Goal: Information Seeking & Learning: Find specific fact

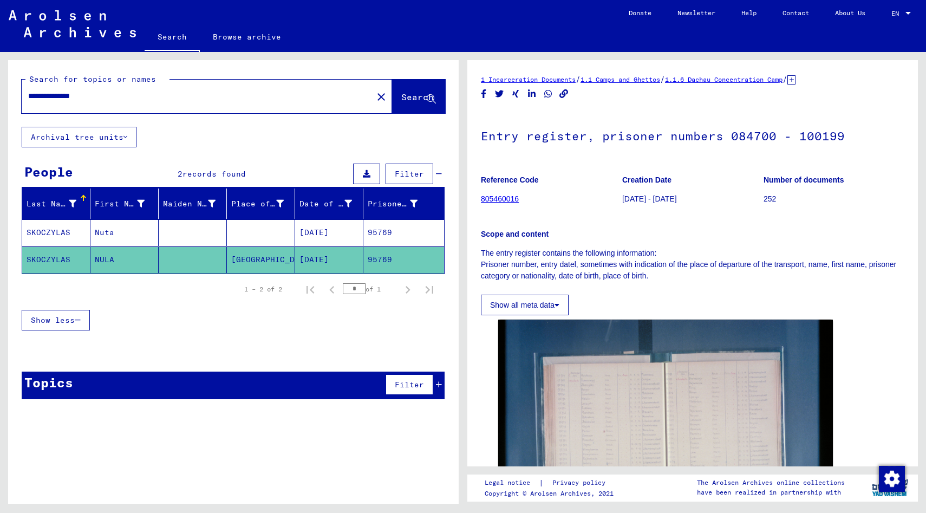
scroll to position [182, 0]
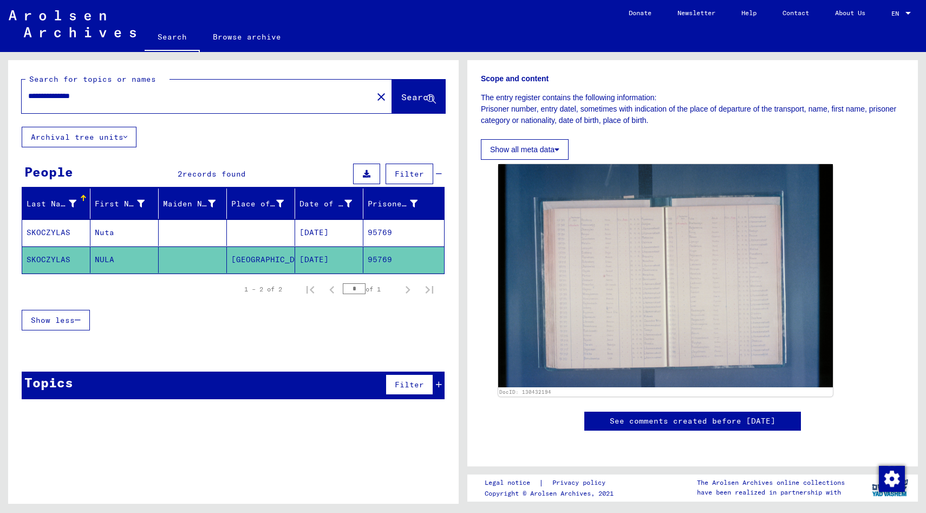
click at [119, 100] on input "**********" at bounding box center [197, 95] width 338 height 11
drag, startPoint x: 119, startPoint y: 100, endPoint x: 7, endPoint y: 97, distance: 112.1
click at [7, 97] on div "**********" at bounding box center [231, 277] width 463 height 451
type input "*********"
click at [401, 95] on span "Search" at bounding box center [417, 96] width 32 height 11
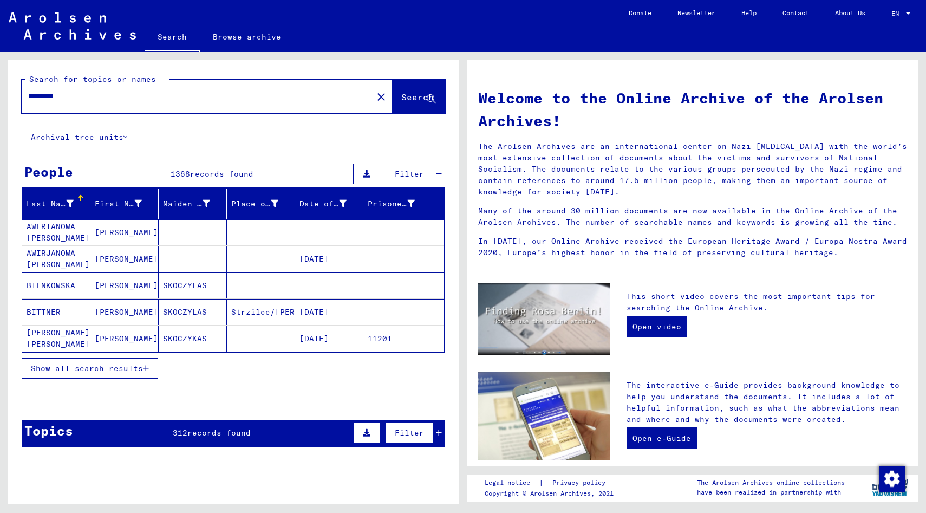
click at [199, 172] on span "records found" at bounding box center [221, 174] width 63 height 10
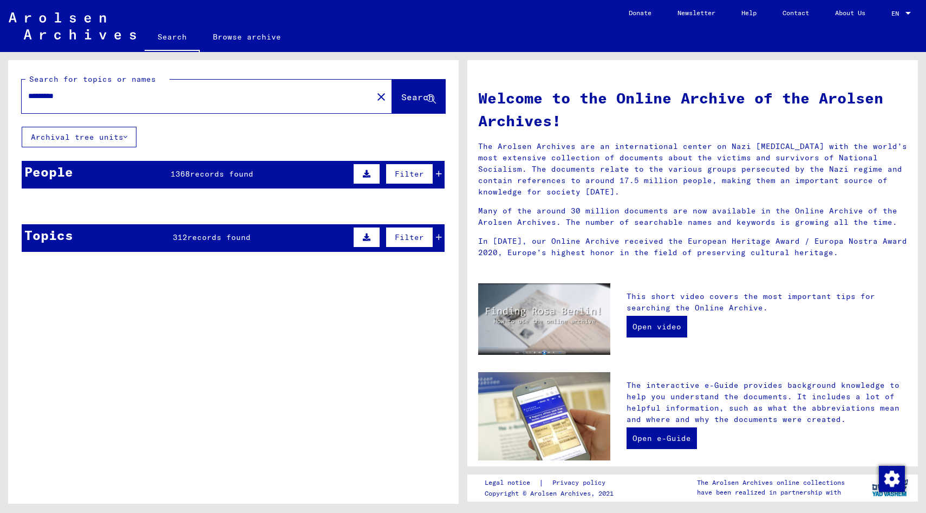
click at [199, 172] on span "records found" at bounding box center [221, 174] width 63 height 10
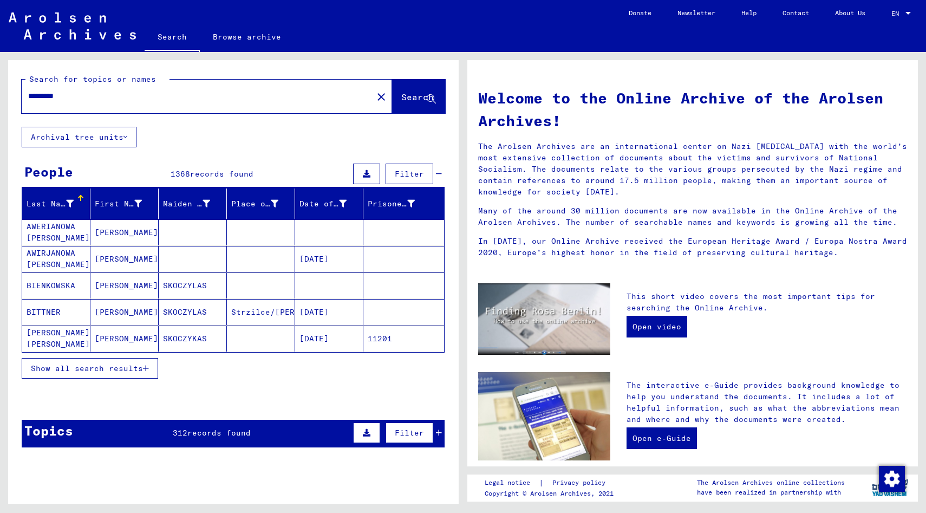
click at [181, 436] on span "312" at bounding box center [180, 433] width 15 height 10
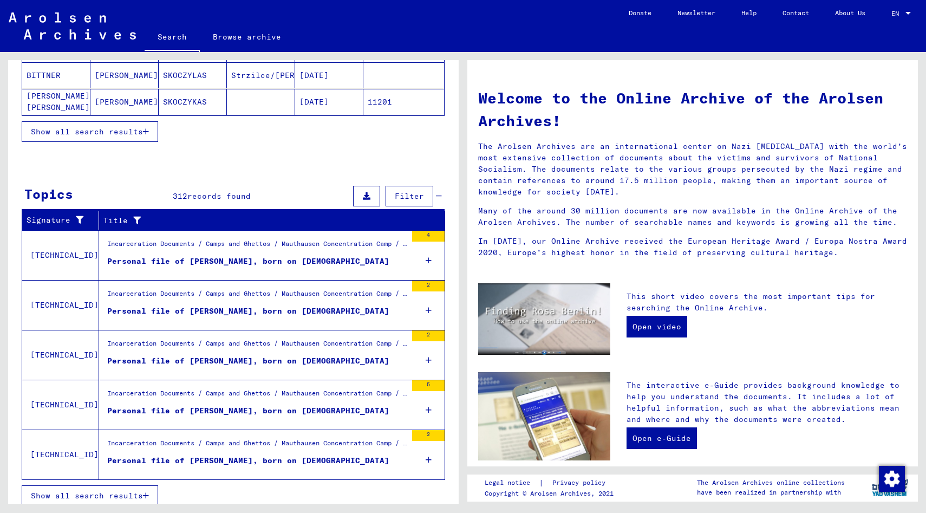
scroll to position [244, 0]
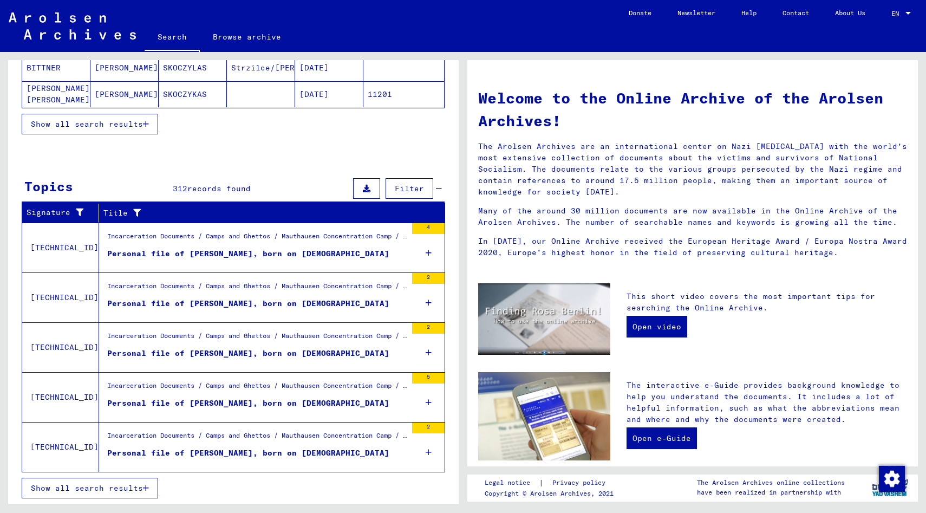
click at [105, 490] on span "Show all search results" at bounding box center [87, 488] width 112 height 10
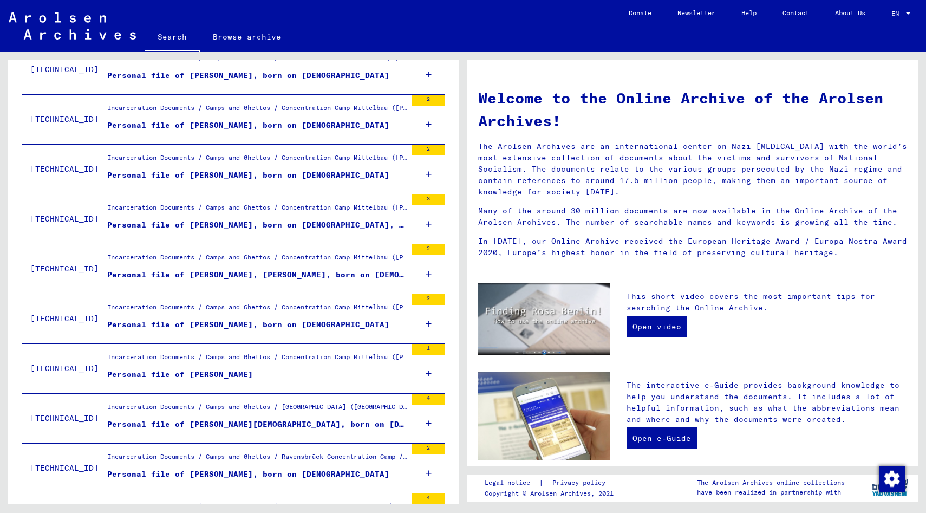
scroll to position [476, 0]
click at [246, 173] on div "Personal file of [PERSON_NAME], born on [DEMOGRAPHIC_DATA]" at bounding box center [248, 174] width 282 height 11
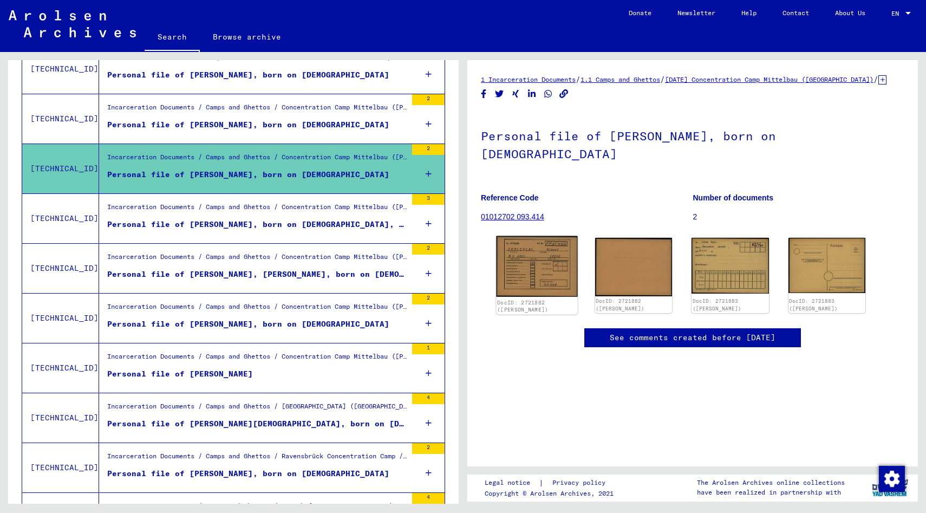
click at [525, 236] on img at bounding box center [536, 266] width 81 height 61
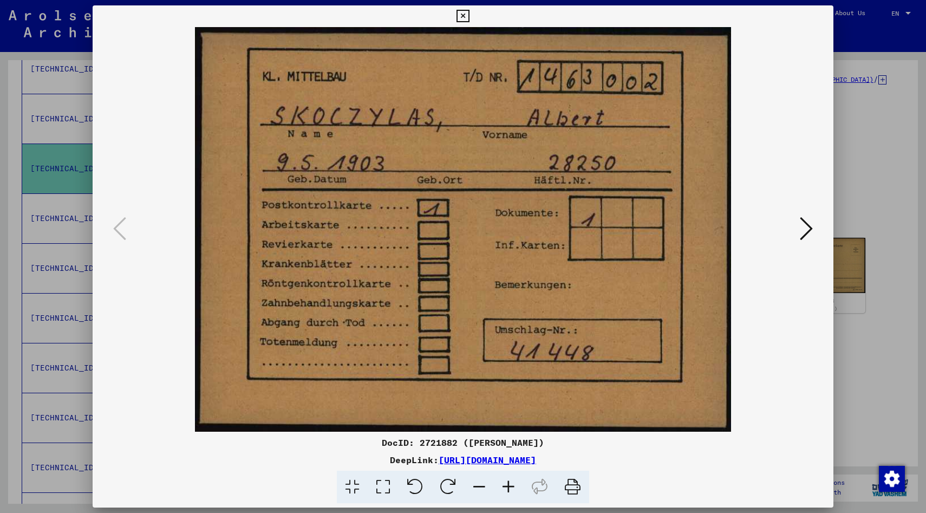
click at [467, 13] on icon at bounding box center [462, 16] width 12 height 13
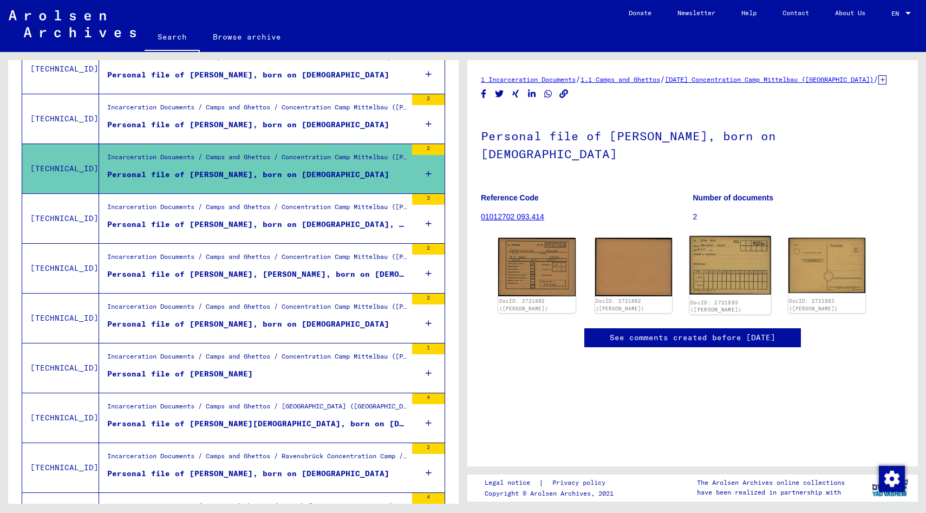
click at [717, 239] on img at bounding box center [729, 265] width 81 height 58
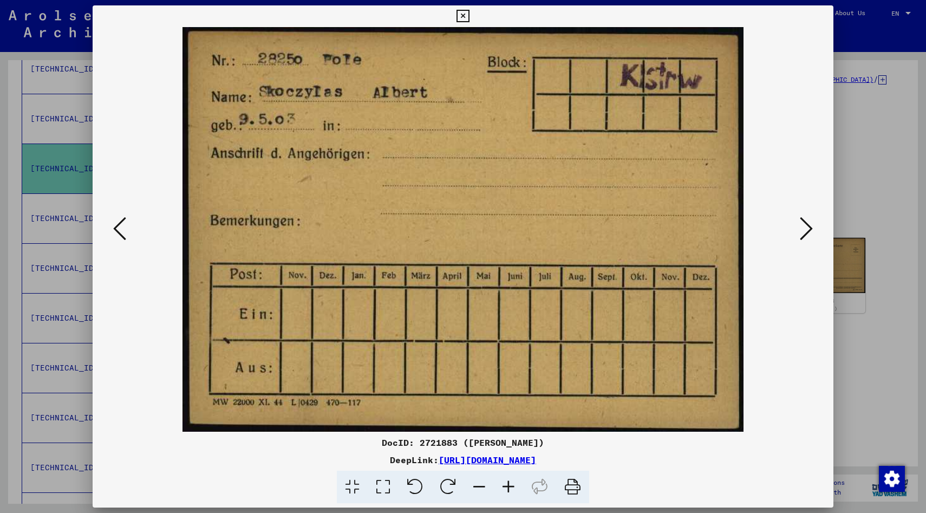
click at [462, 13] on icon at bounding box center [462, 16] width 12 height 13
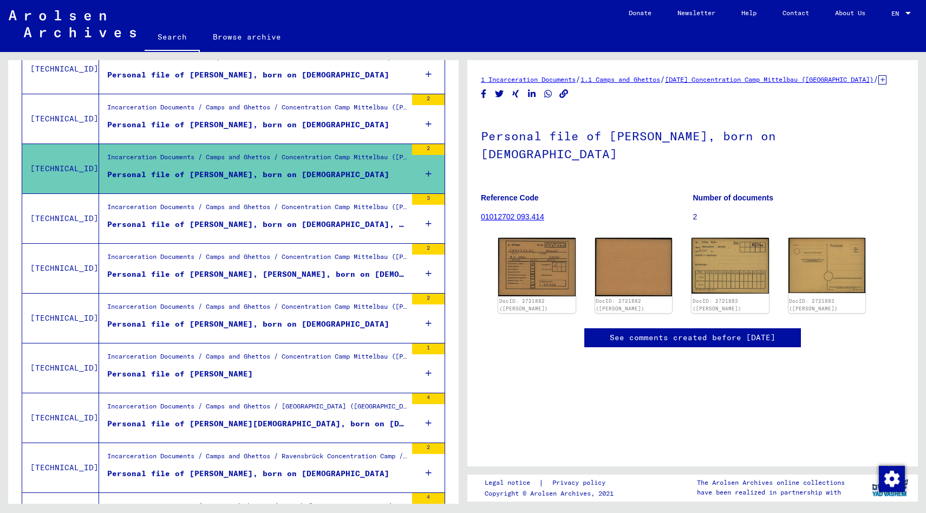
click at [232, 233] on figure "Personal file of [PERSON_NAME], born on [DEMOGRAPHIC_DATA], born in [GEOGRAPHIC…" at bounding box center [256, 227] width 299 height 16
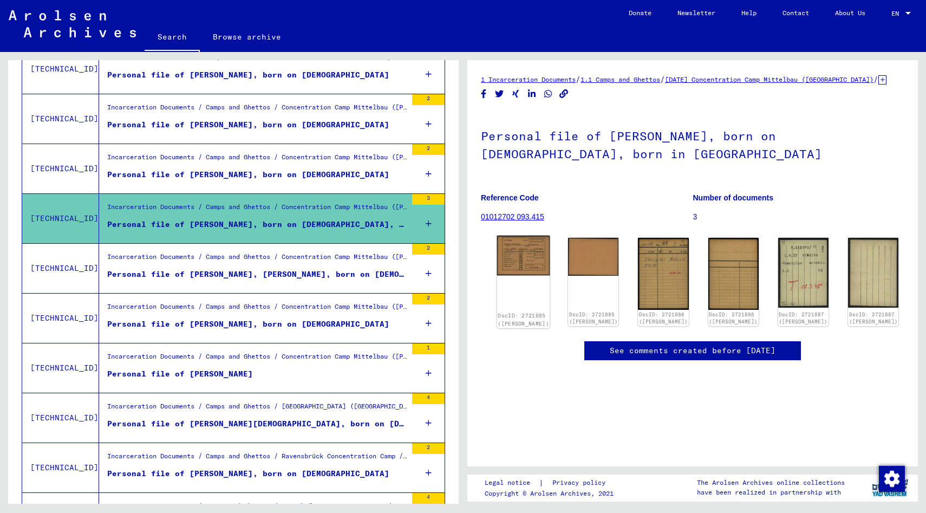
click at [522, 248] on img at bounding box center [523, 255] width 53 height 40
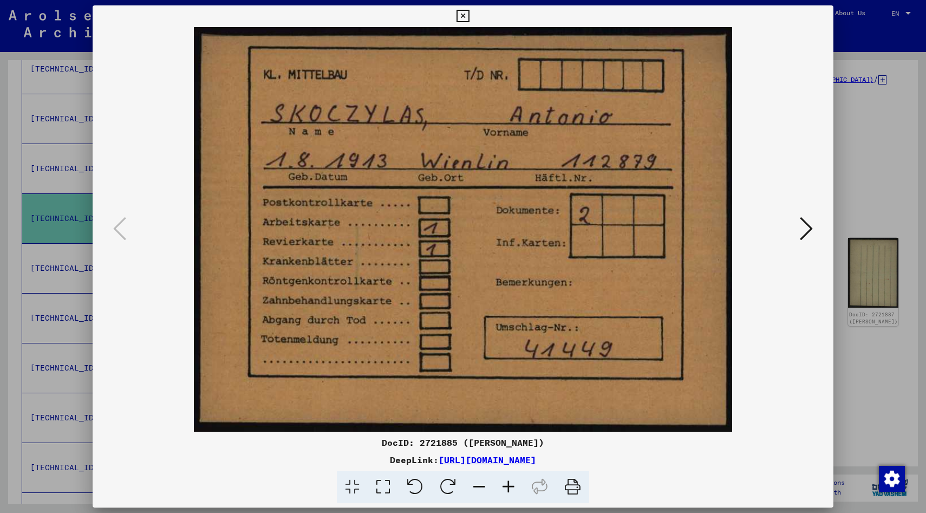
click at [809, 226] on icon at bounding box center [806, 228] width 13 height 26
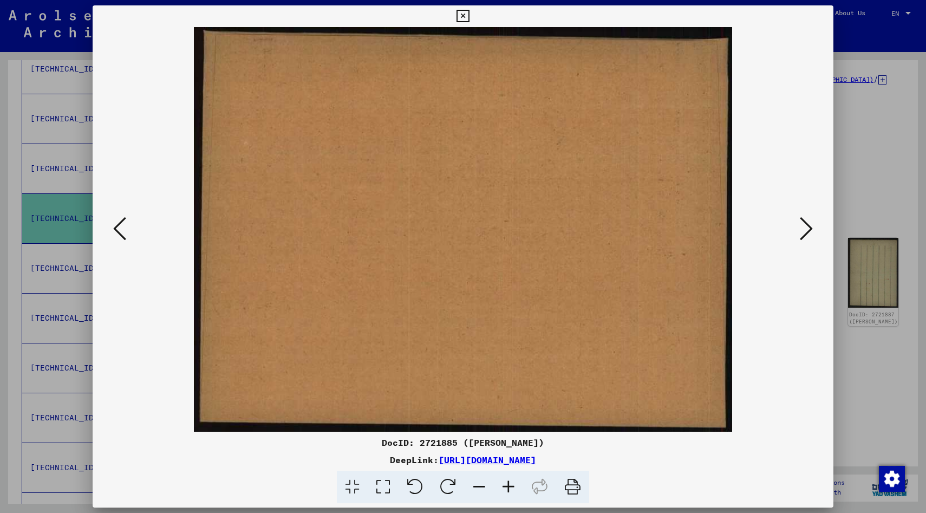
click at [808, 226] on icon at bounding box center [806, 228] width 13 height 26
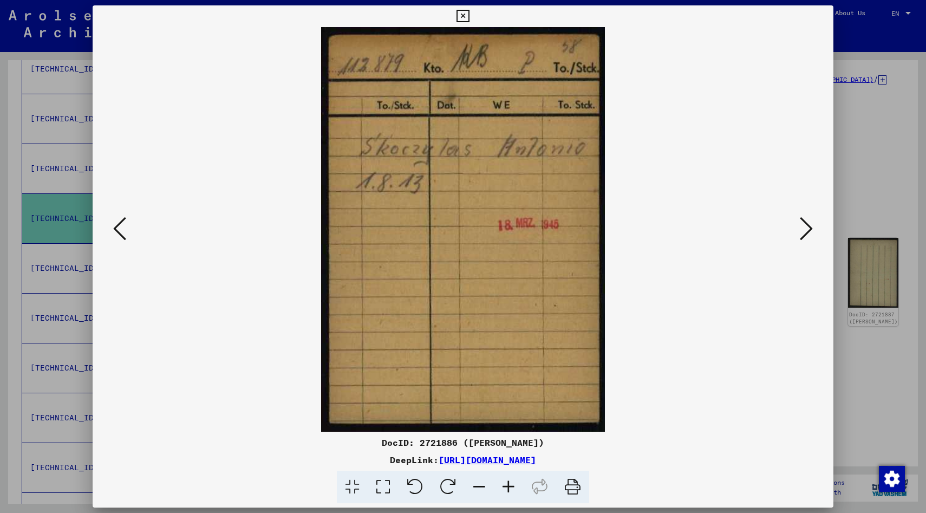
click at [805, 226] on icon at bounding box center [806, 228] width 13 height 26
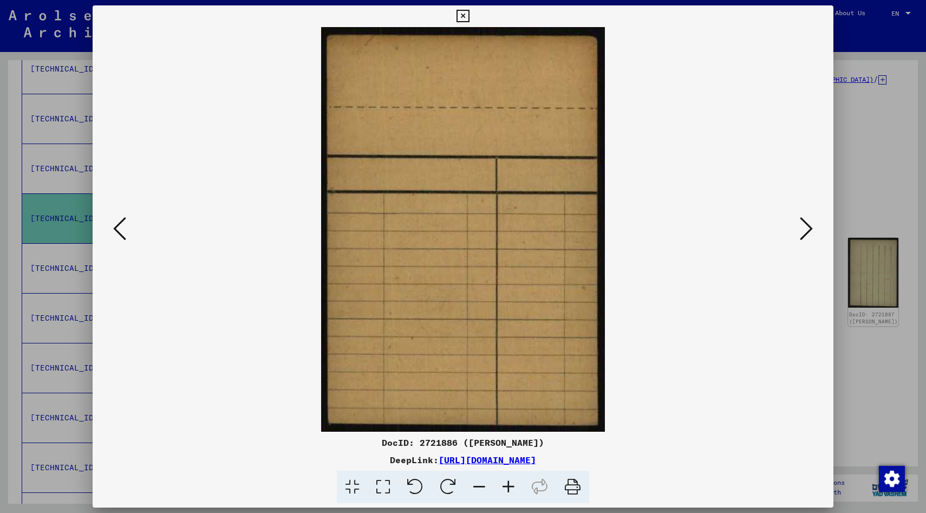
click at [805, 226] on icon at bounding box center [806, 228] width 13 height 26
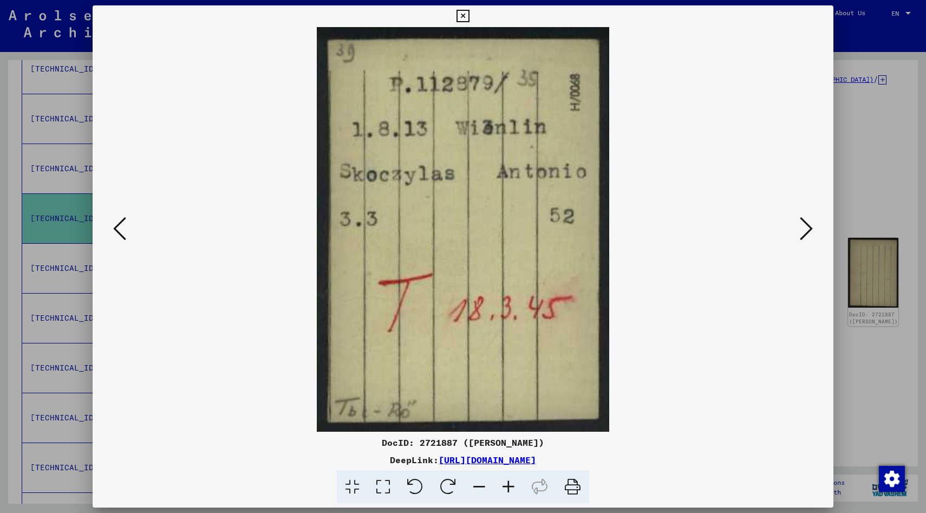
click at [805, 226] on icon at bounding box center [806, 228] width 13 height 26
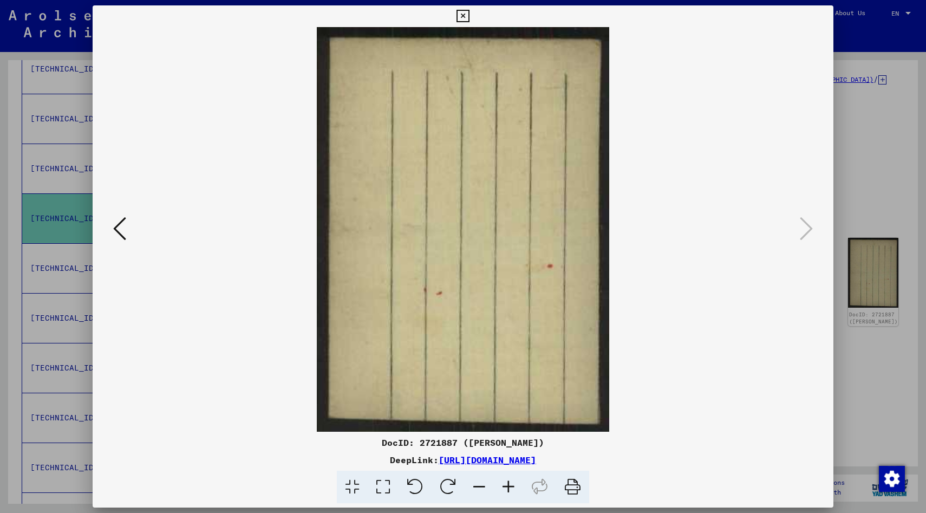
click at [464, 14] on icon at bounding box center [462, 16] width 12 height 13
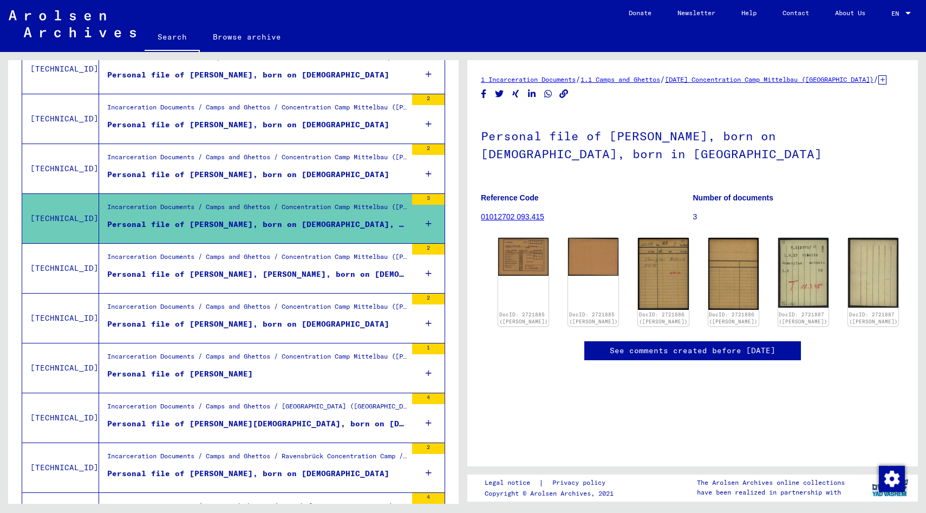
click at [245, 270] on div "Personal file of [PERSON_NAME], [PERSON_NAME], born on [DEMOGRAPHIC_DATA]" at bounding box center [256, 274] width 299 height 11
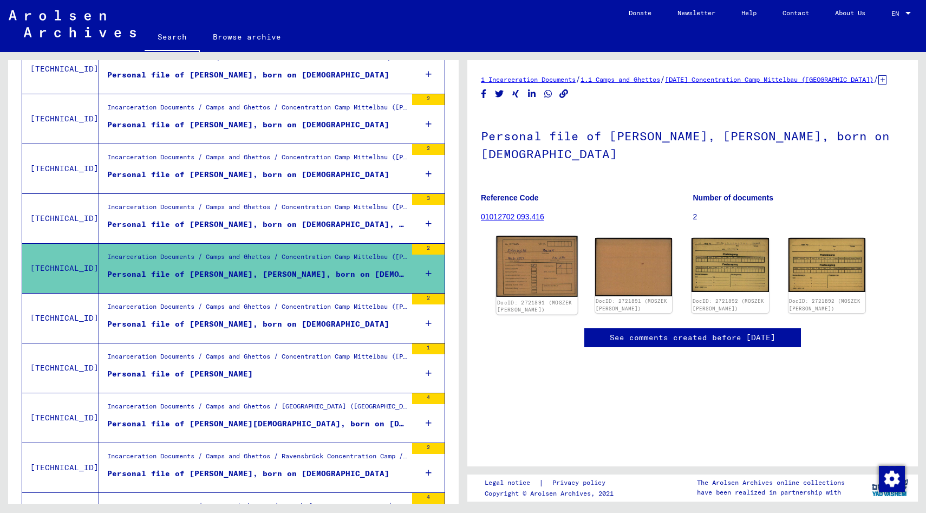
click at [512, 236] on img at bounding box center [536, 266] width 81 height 61
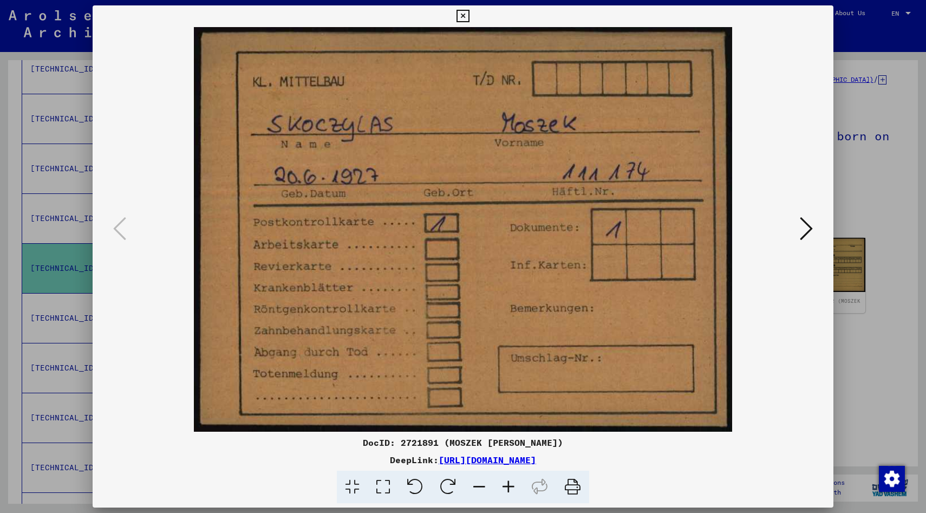
click at [810, 227] on icon at bounding box center [806, 228] width 13 height 26
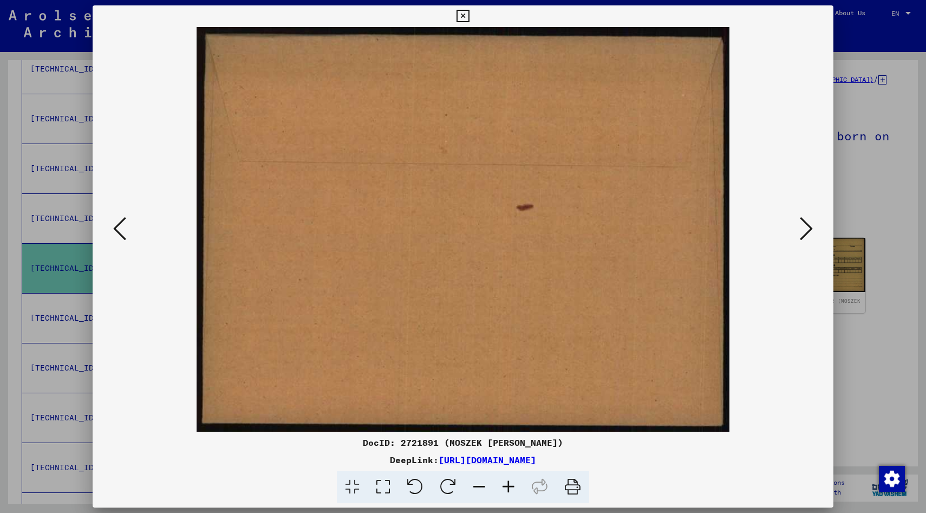
click at [810, 227] on icon at bounding box center [806, 228] width 13 height 26
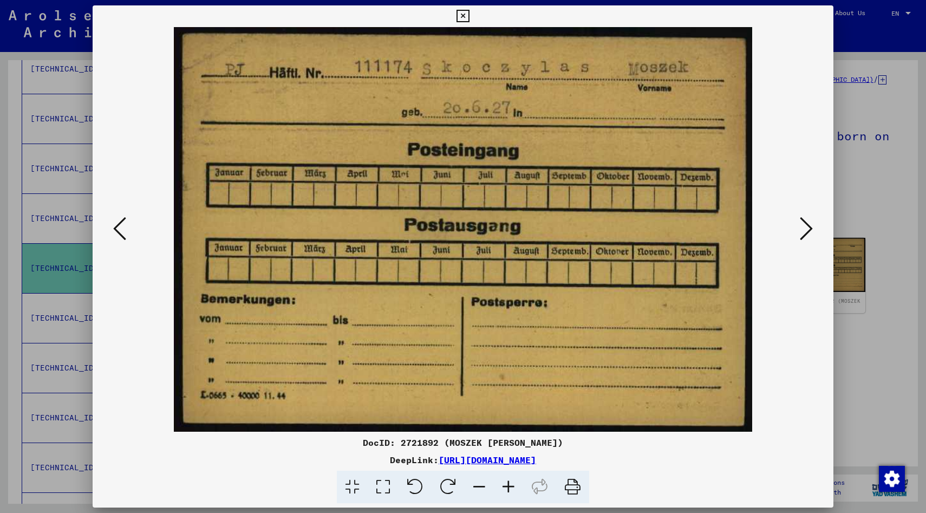
click at [807, 230] on icon at bounding box center [806, 228] width 13 height 26
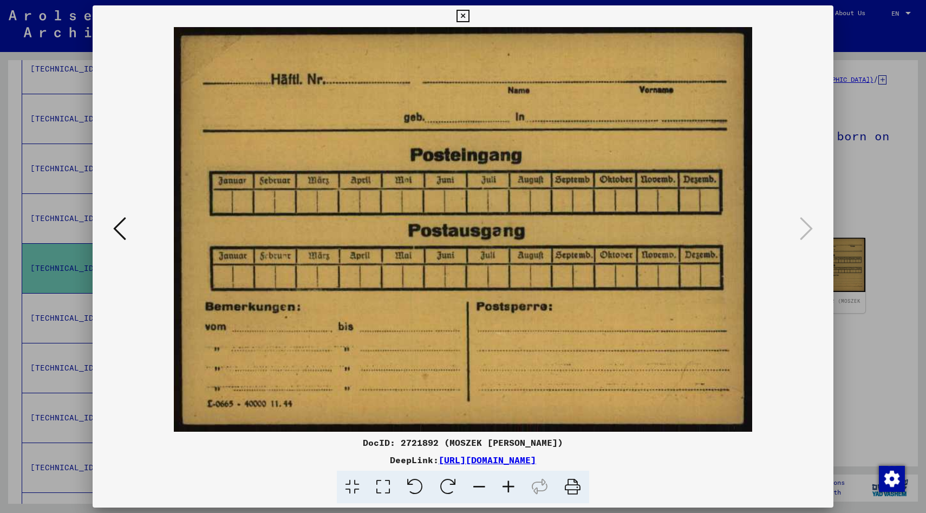
click at [466, 12] on icon at bounding box center [462, 16] width 12 height 13
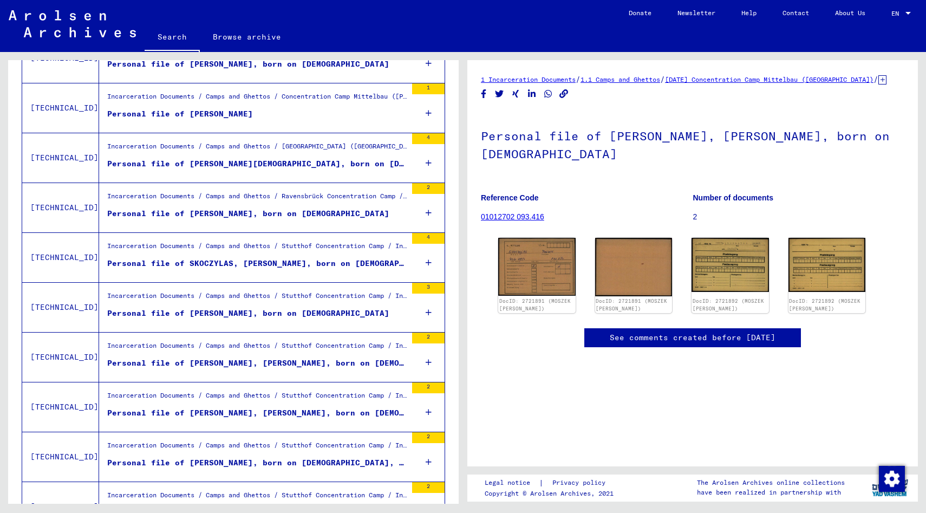
scroll to position [739, 0]
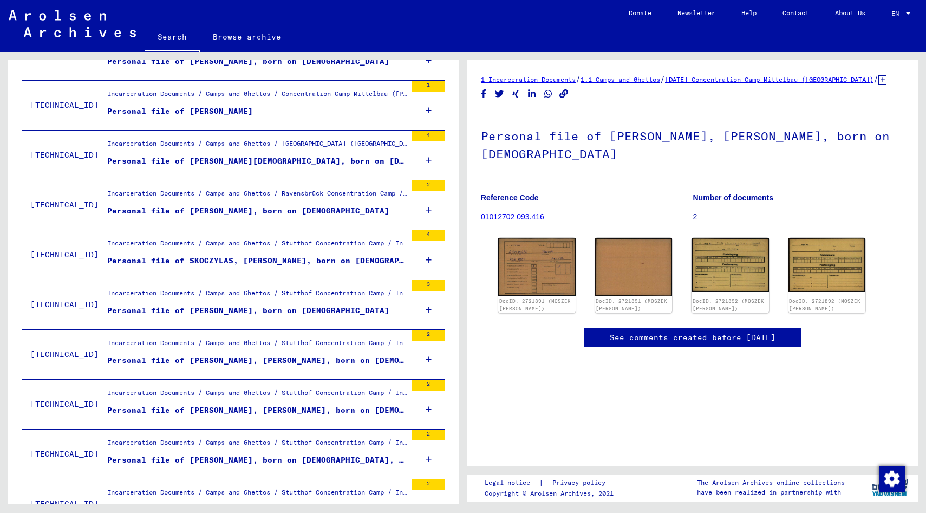
click at [230, 211] on div "Personal file of [PERSON_NAME], born on [DEMOGRAPHIC_DATA]" at bounding box center [248, 210] width 282 height 11
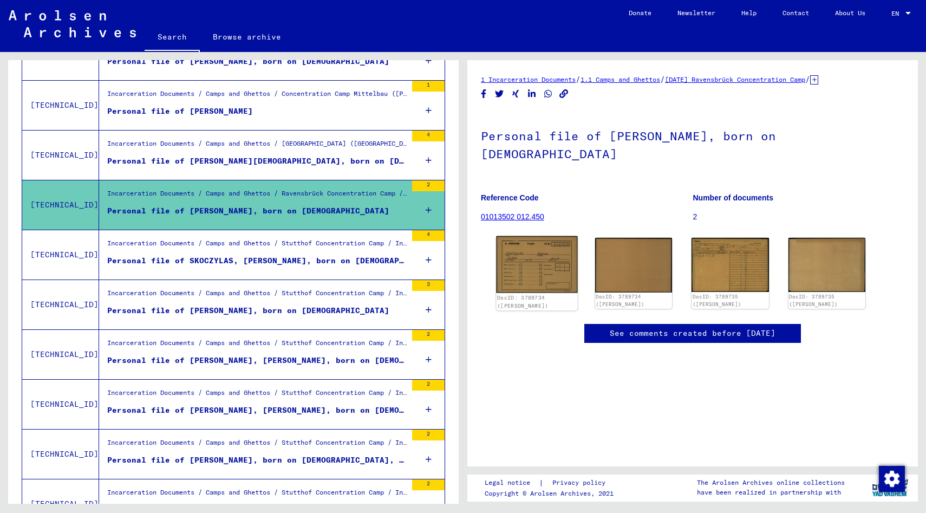
click at [517, 236] on img at bounding box center [536, 264] width 81 height 57
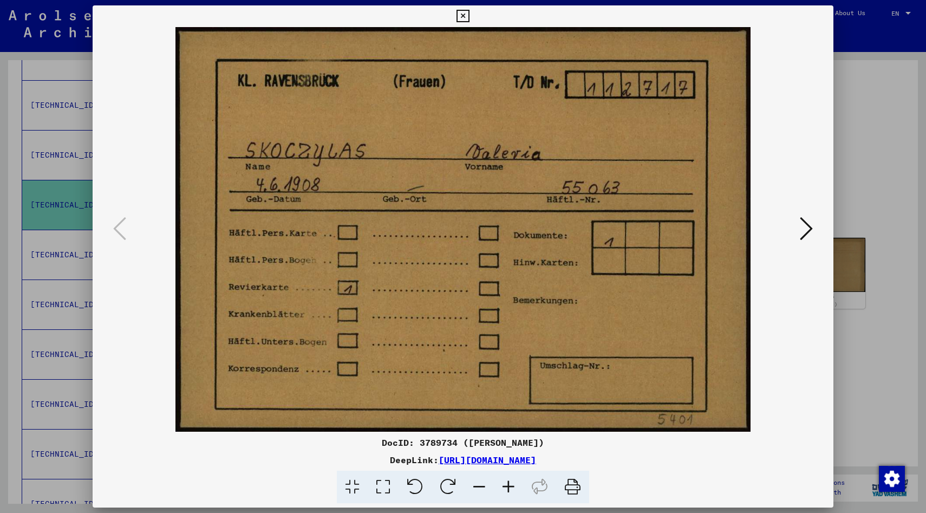
click at [805, 230] on icon at bounding box center [806, 228] width 13 height 26
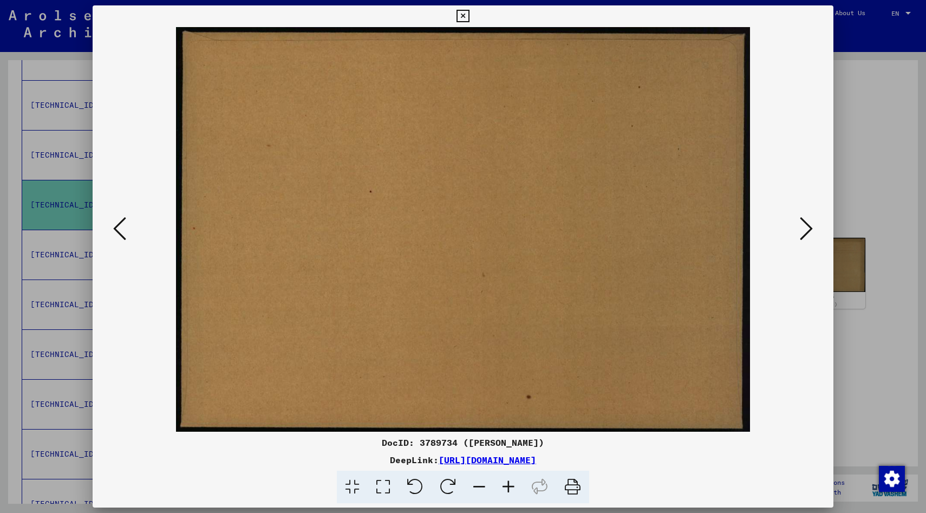
click at [805, 230] on icon at bounding box center [806, 228] width 13 height 26
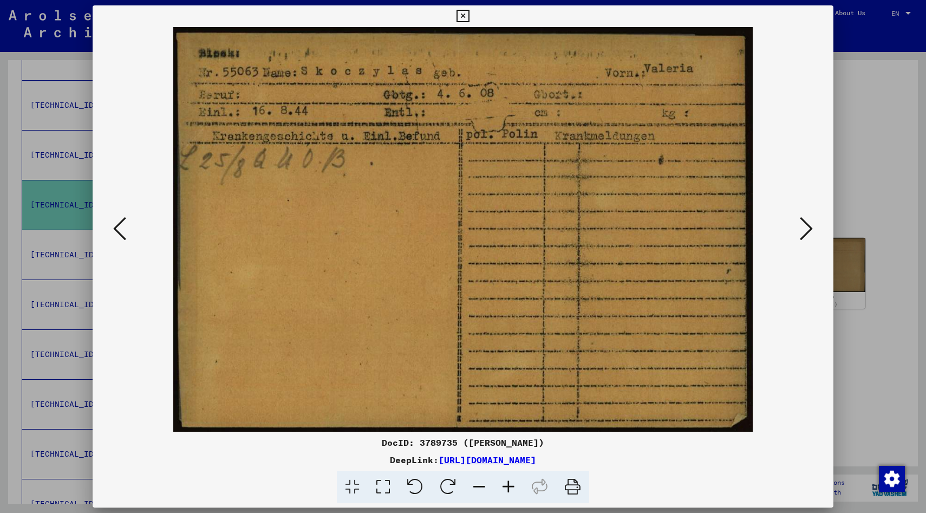
click at [805, 230] on icon at bounding box center [806, 228] width 13 height 26
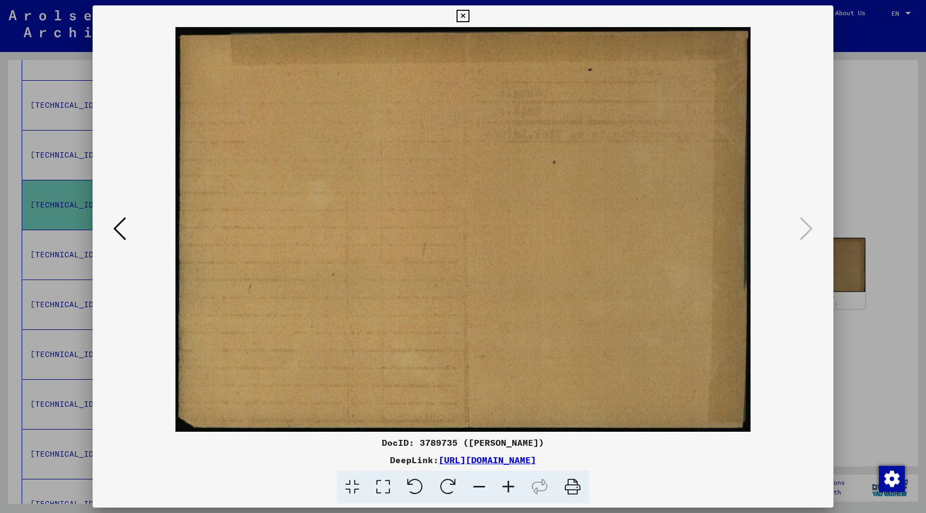
click at [460, 14] on icon at bounding box center [462, 16] width 12 height 13
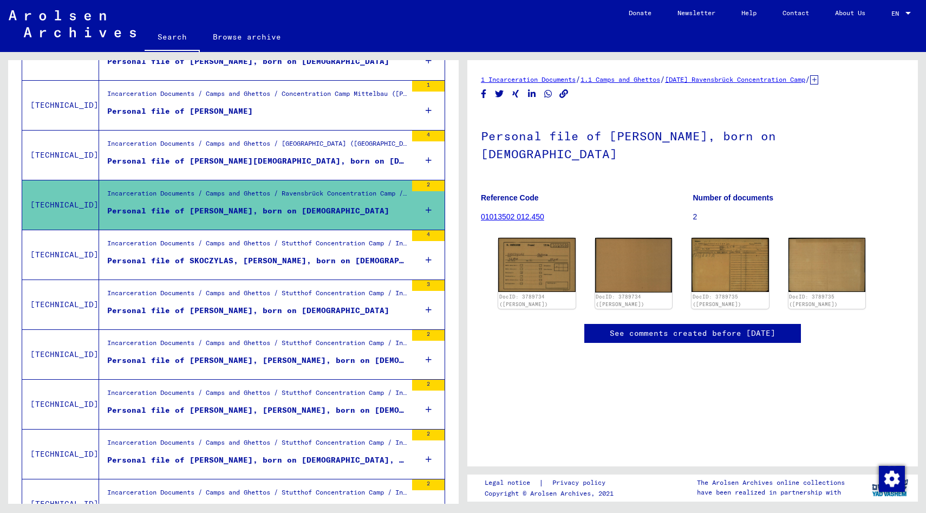
click at [244, 260] on div "Personal file of SKOCZYLAS, [PERSON_NAME], born on [DEMOGRAPHIC_DATA], born in …" at bounding box center [256, 260] width 299 height 11
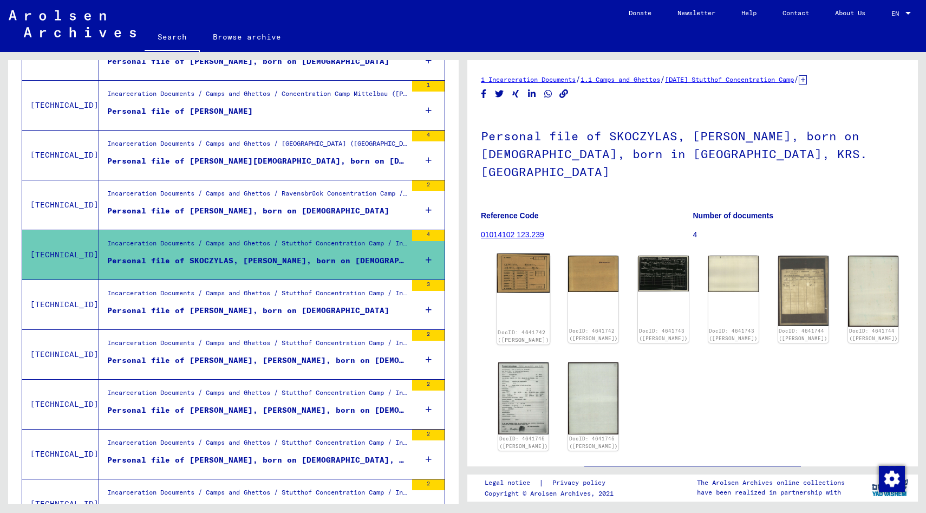
click at [533, 258] on img at bounding box center [523, 272] width 53 height 39
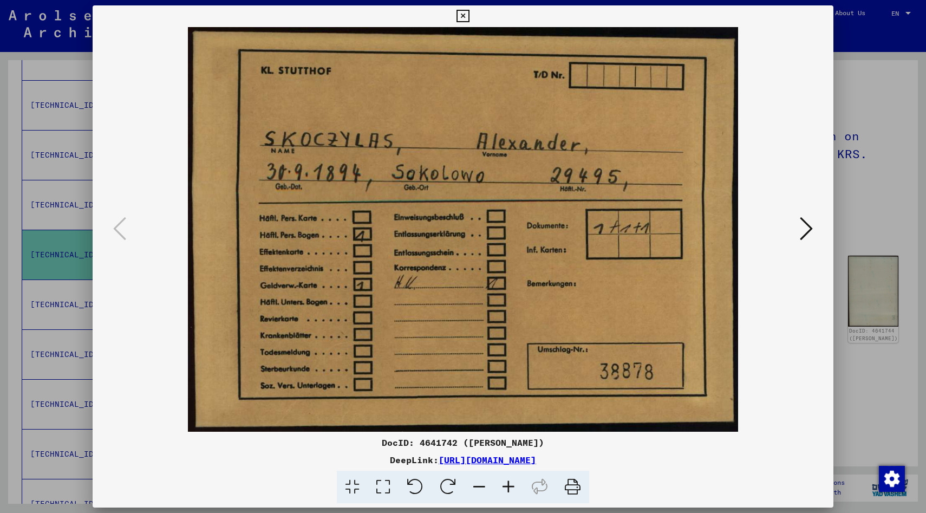
click at [807, 227] on icon at bounding box center [806, 228] width 13 height 26
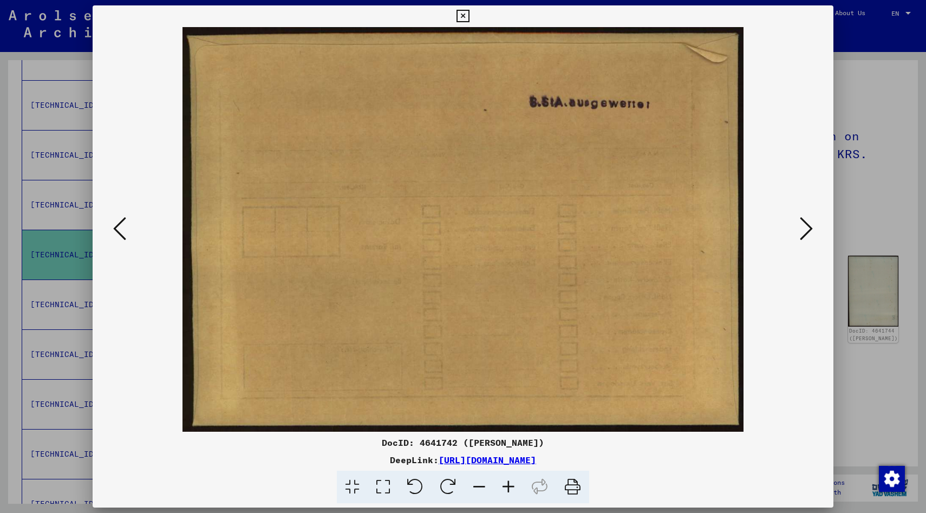
click at [807, 227] on icon at bounding box center [806, 228] width 13 height 26
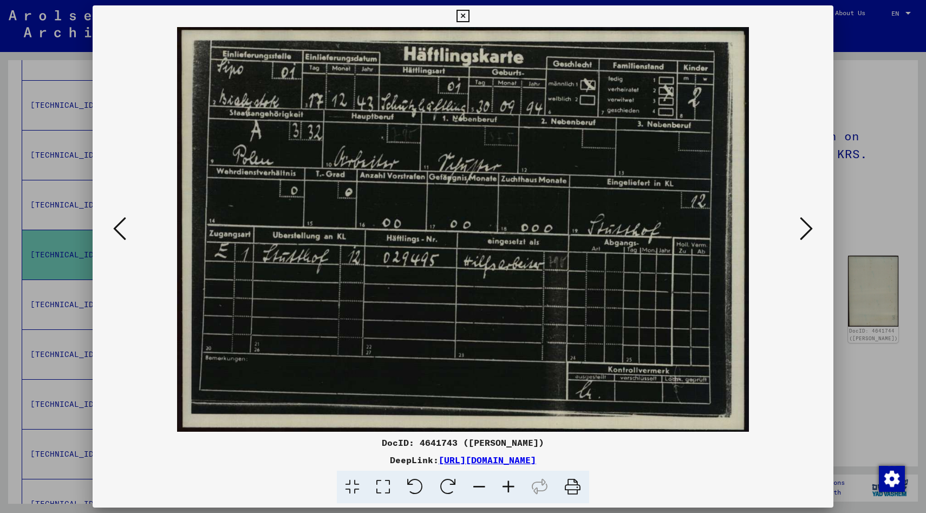
click at [460, 15] on icon at bounding box center [462, 16] width 12 height 13
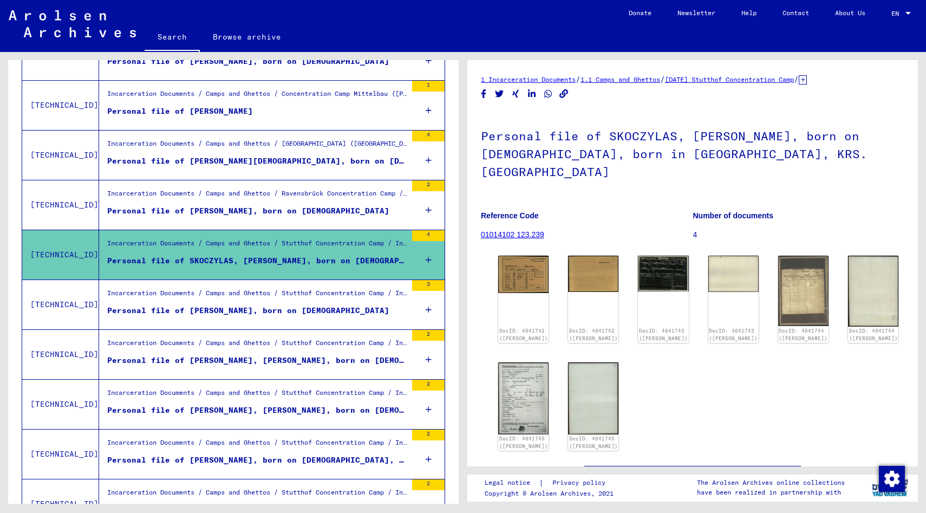
click at [257, 305] on div "Personal file of [PERSON_NAME], born on [DEMOGRAPHIC_DATA]" at bounding box center [248, 310] width 282 height 11
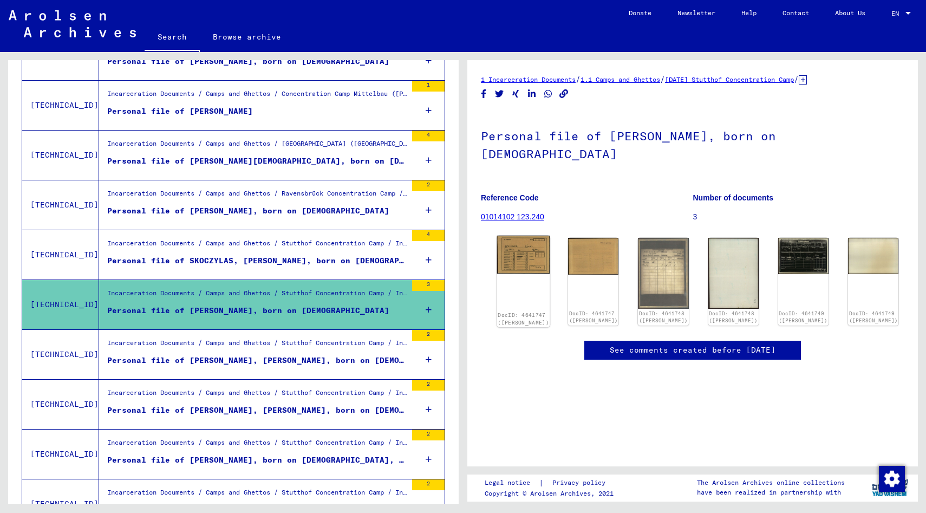
click at [512, 237] on img at bounding box center [523, 254] width 53 height 38
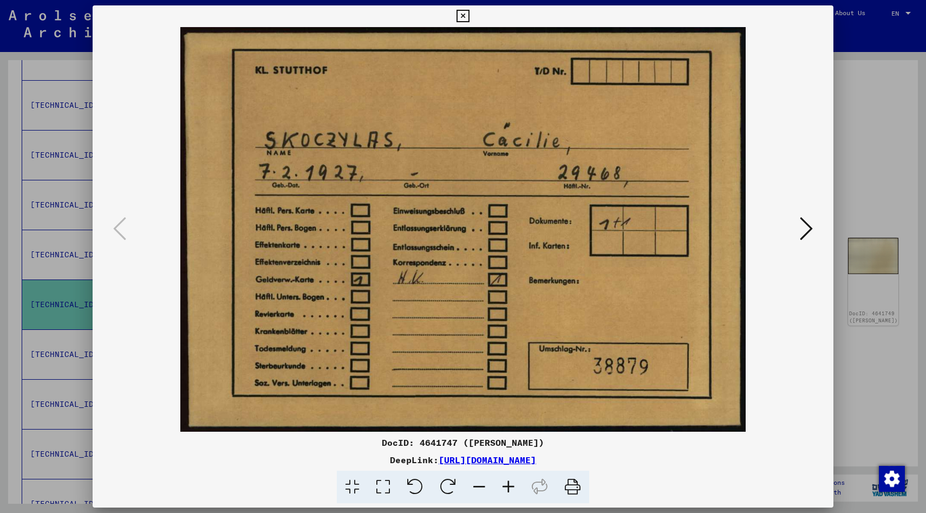
click at [811, 227] on icon at bounding box center [806, 228] width 13 height 26
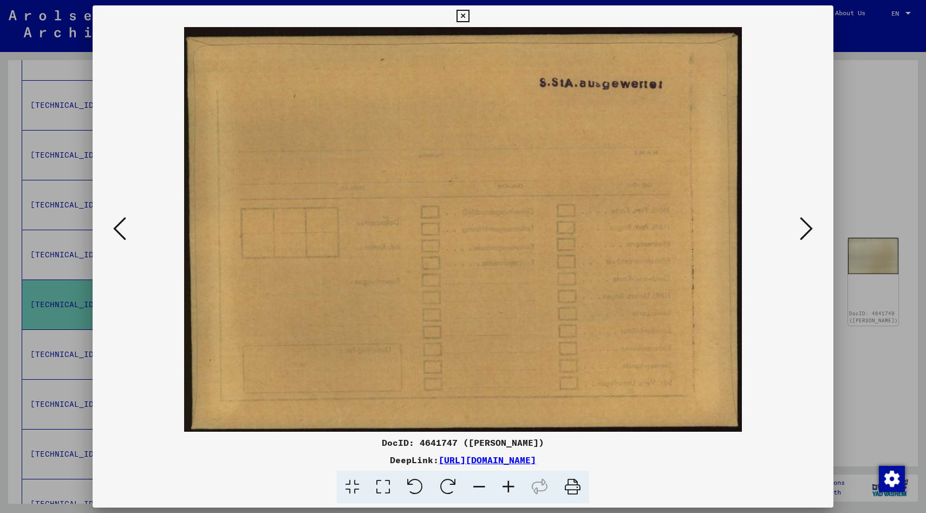
click at [811, 227] on icon at bounding box center [806, 228] width 13 height 26
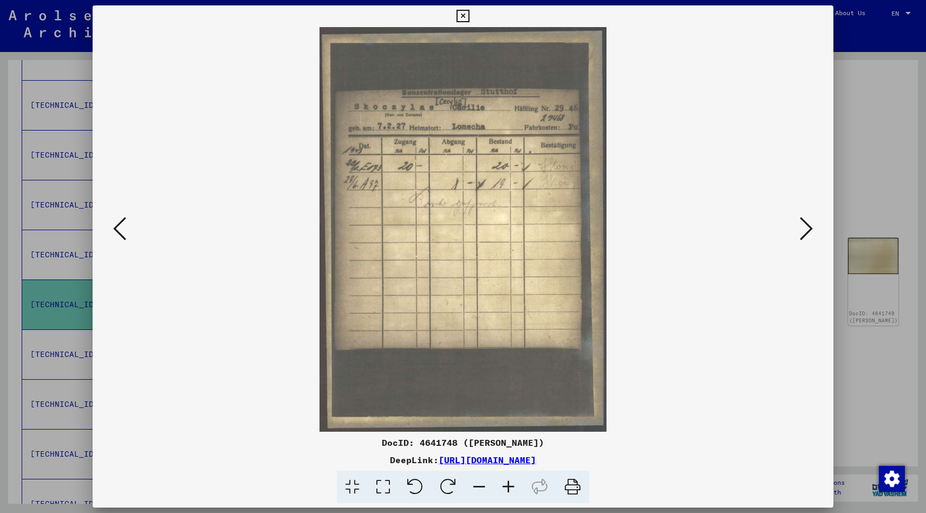
click at [811, 227] on icon at bounding box center [806, 228] width 13 height 26
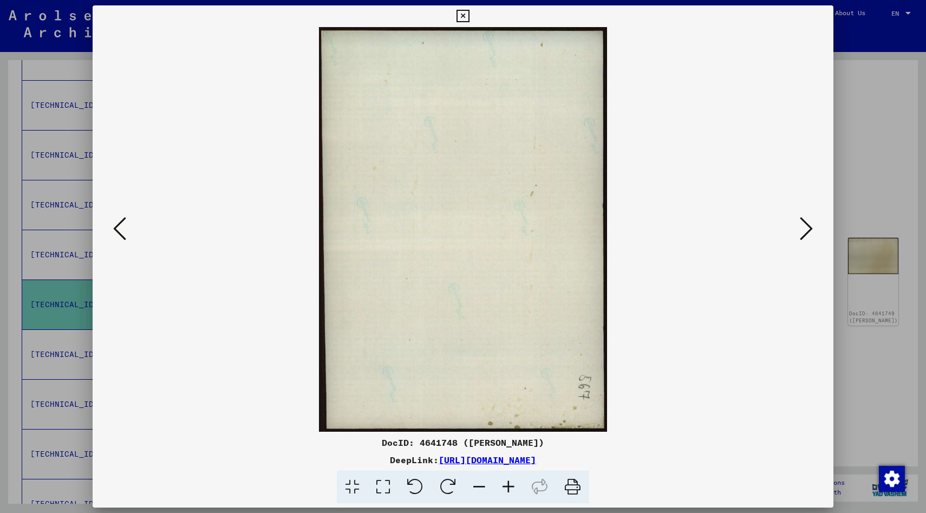
click at [811, 227] on icon at bounding box center [806, 228] width 13 height 26
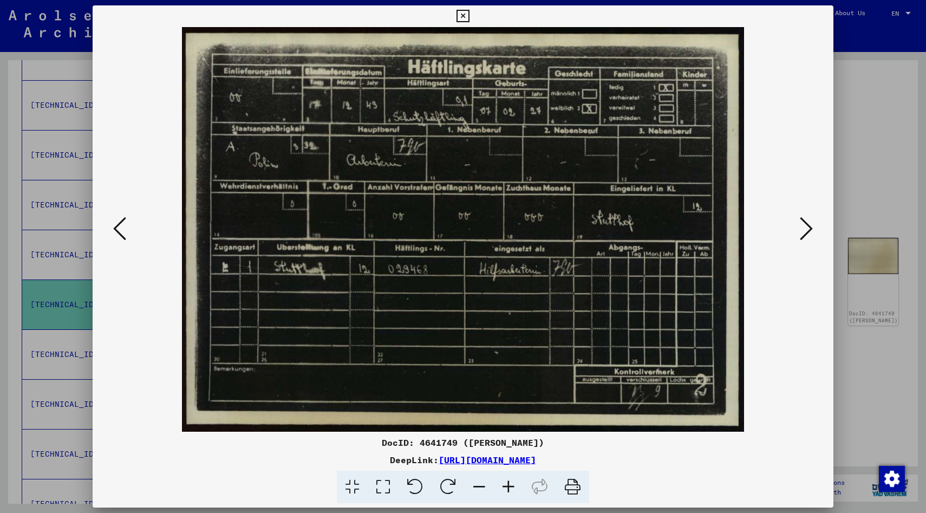
click at [465, 15] on icon at bounding box center [462, 16] width 12 height 13
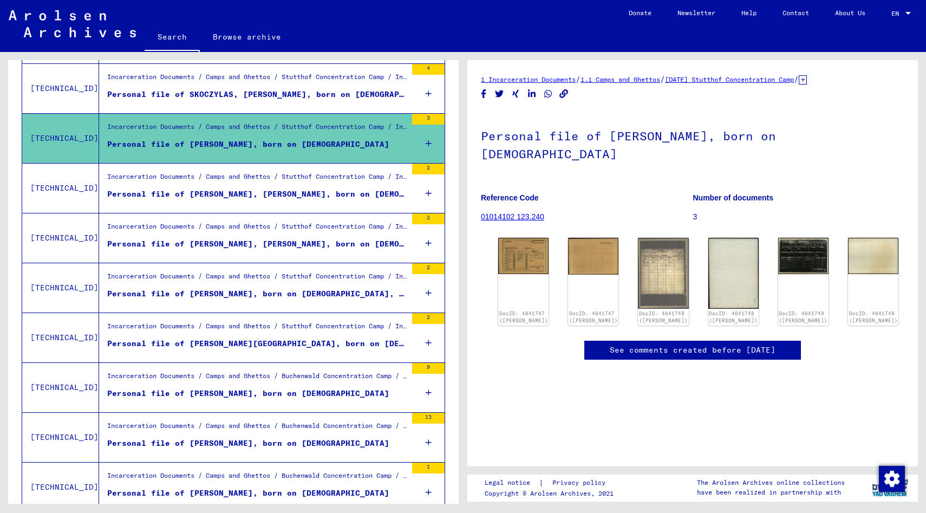
scroll to position [872, 0]
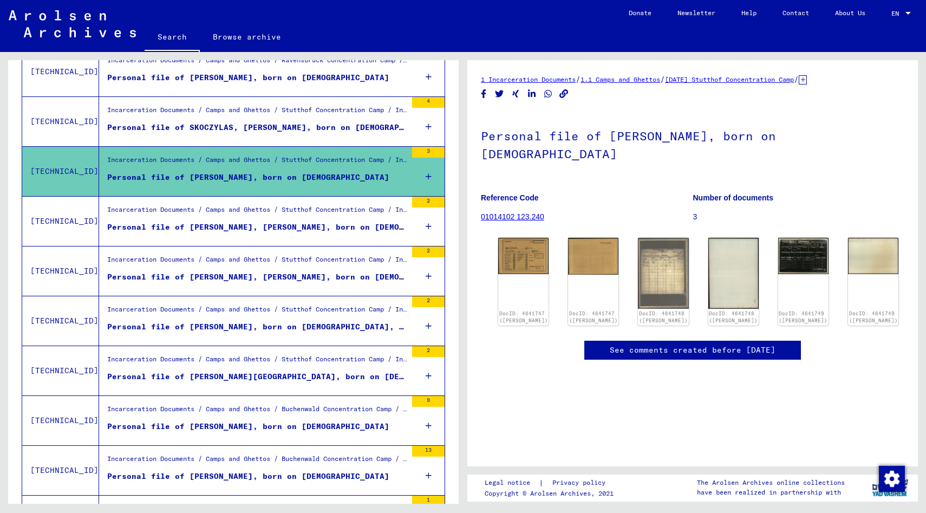
click at [244, 230] on div "Personal file of [PERSON_NAME], [PERSON_NAME], born on [DEMOGRAPHIC_DATA], born…" at bounding box center [256, 226] width 299 height 11
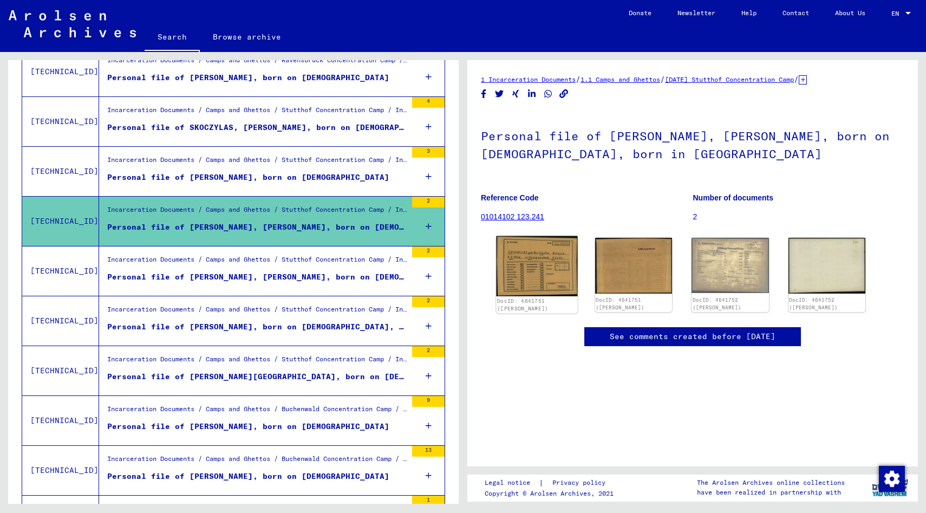
click at [545, 266] on img at bounding box center [536, 266] width 81 height 61
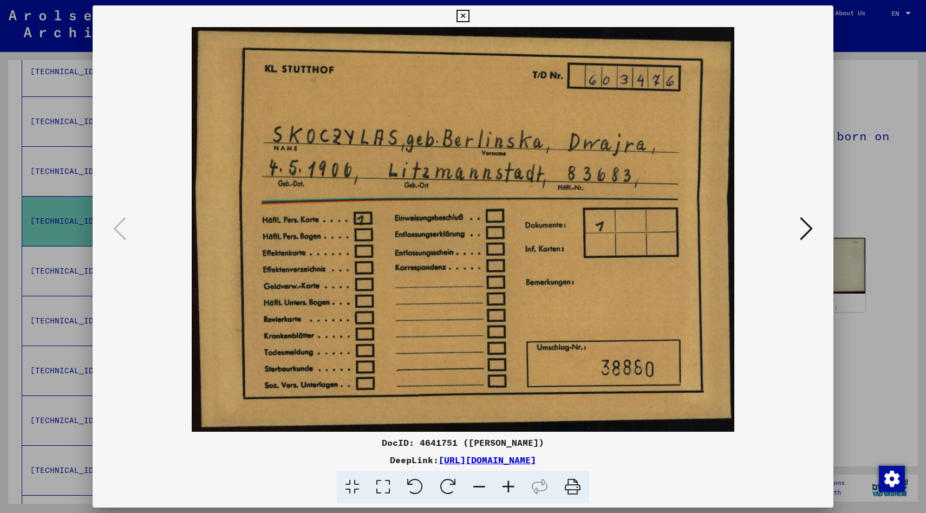
click at [810, 227] on icon at bounding box center [806, 228] width 13 height 26
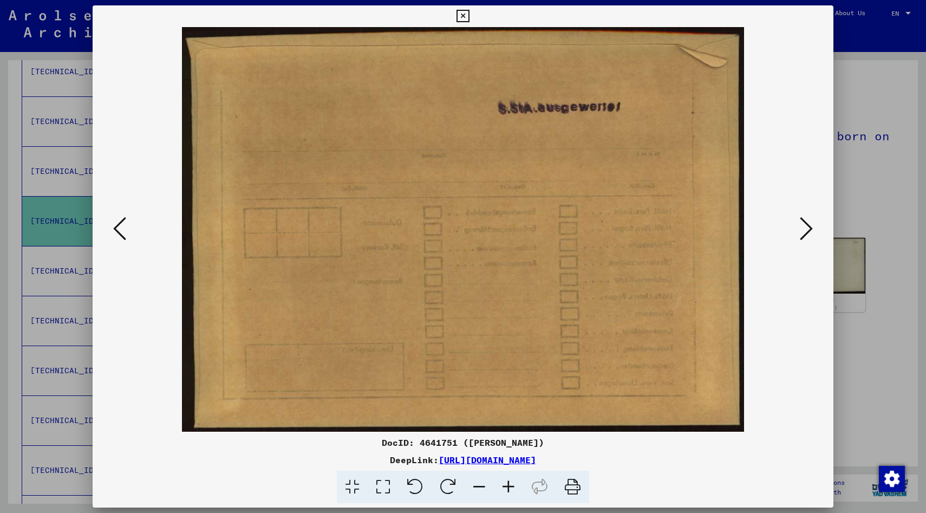
click at [810, 227] on icon at bounding box center [806, 228] width 13 height 26
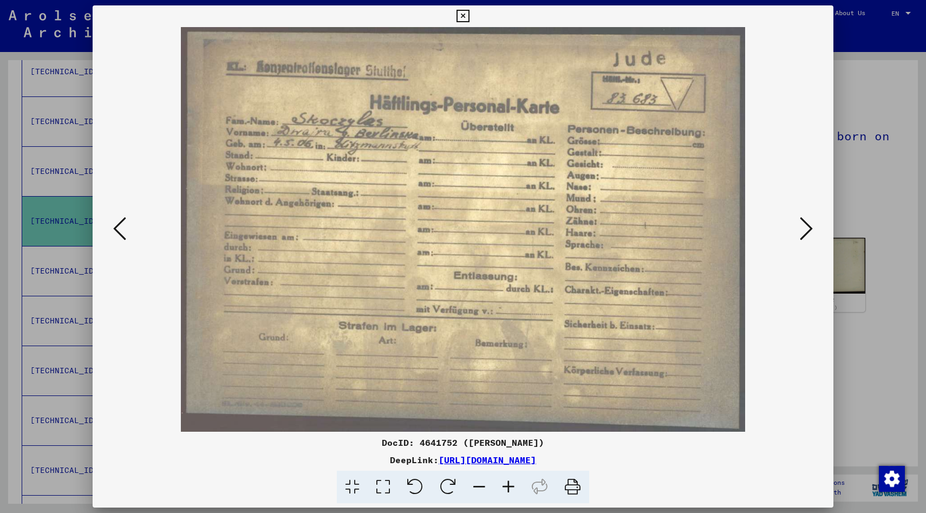
click at [810, 227] on icon at bounding box center [806, 228] width 13 height 26
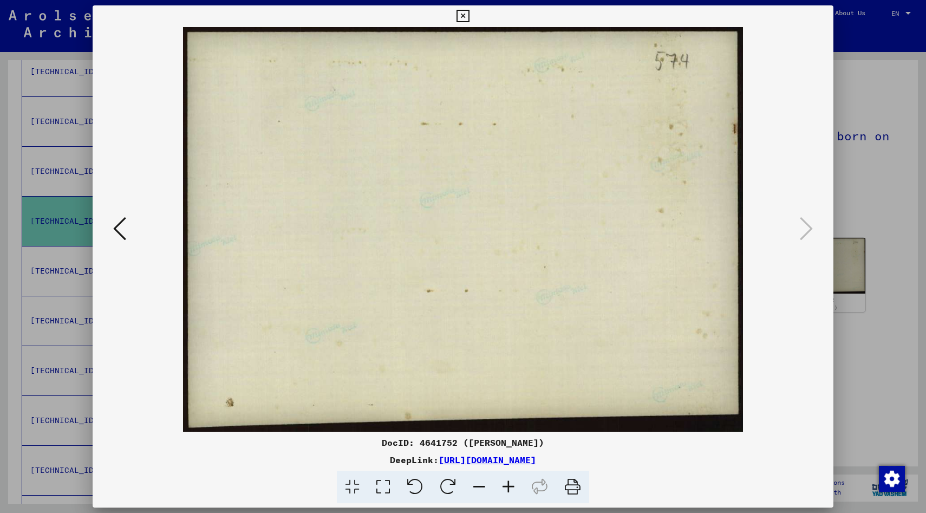
click at [463, 17] on icon at bounding box center [462, 16] width 12 height 13
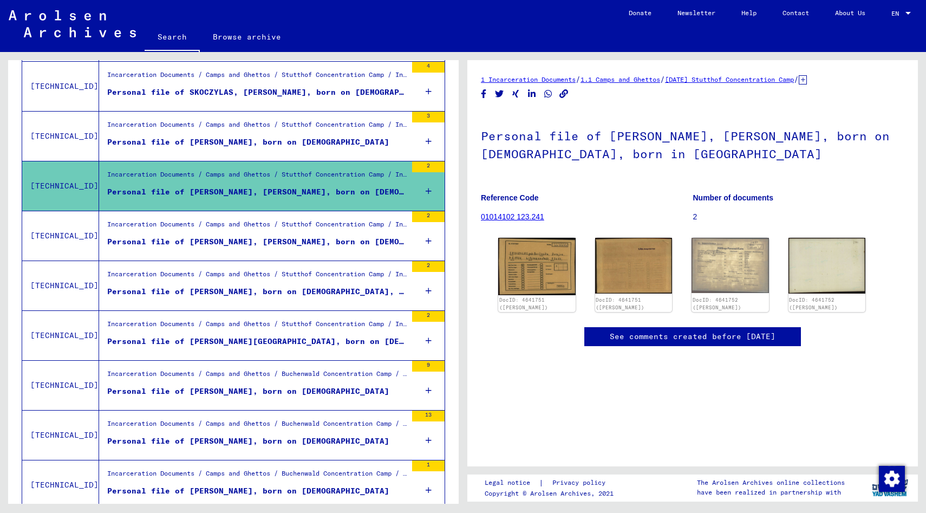
scroll to position [914, 0]
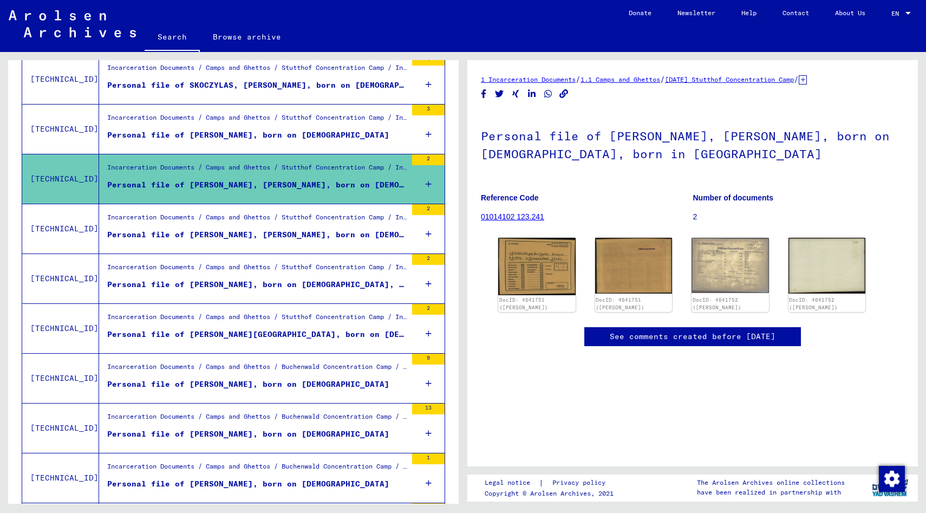
click at [293, 233] on div "Personal file of [PERSON_NAME], [PERSON_NAME], born on [DEMOGRAPHIC_DATA], born…" at bounding box center [256, 234] width 299 height 11
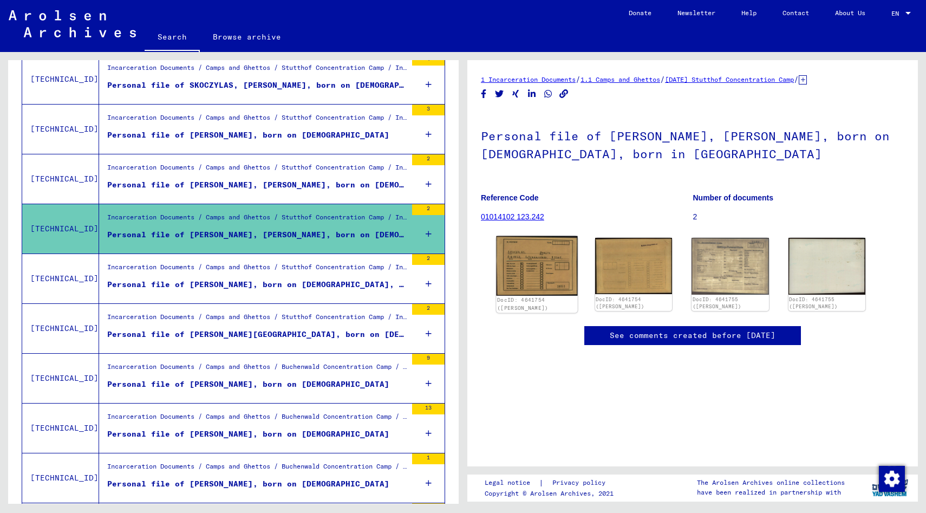
click at [528, 281] on img at bounding box center [536, 266] width 81 height 60
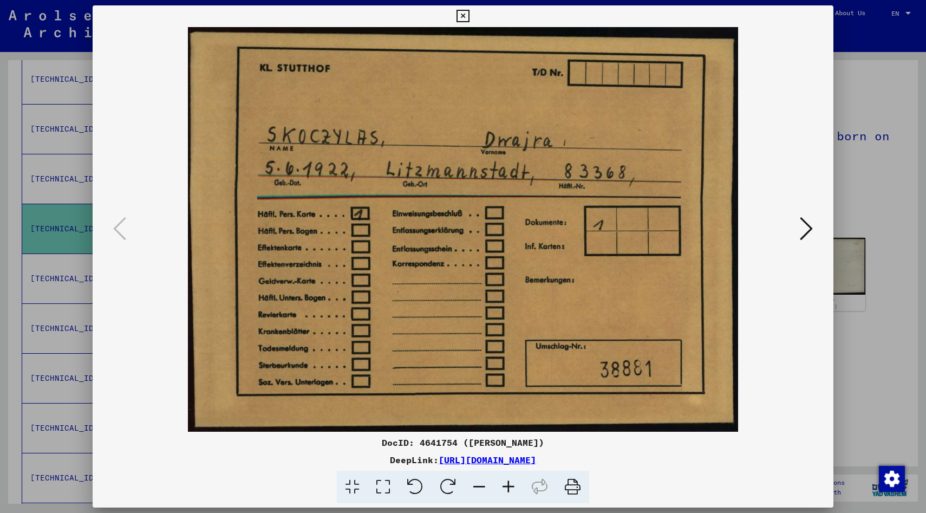
click at [809, 228] on icon at bounding box center [806, 228] width 13 height 26
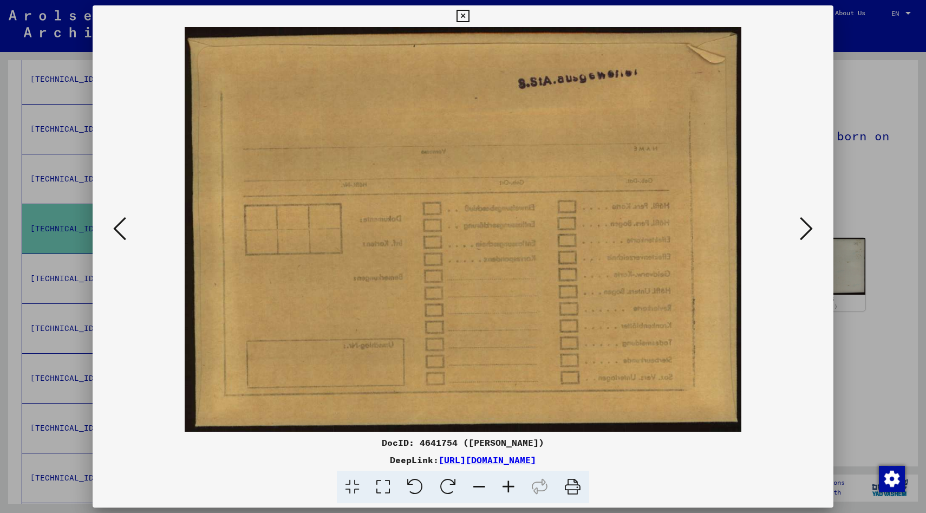
click at [809, 228] on icon at bounding box center [806, 228] width 13 height 26
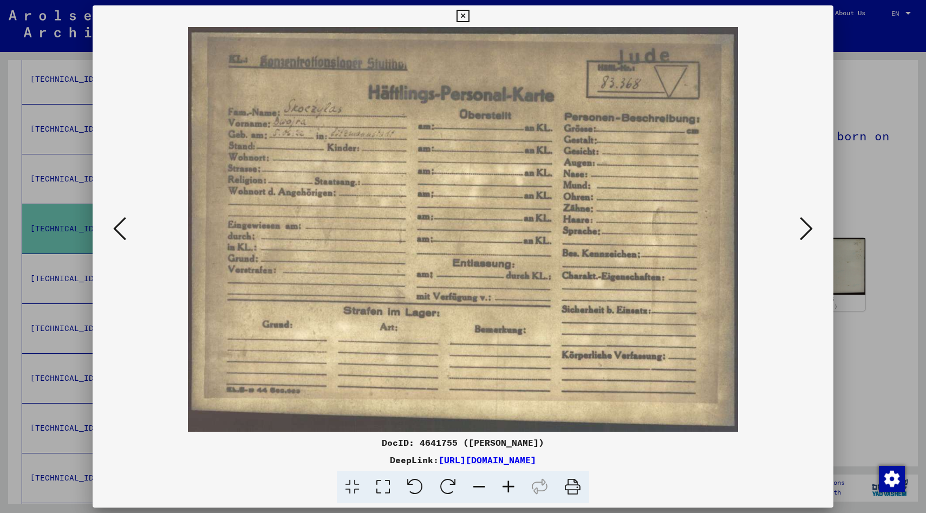
click at [809, 228] on icon at bounding box center [806, 228] width 13 height 26
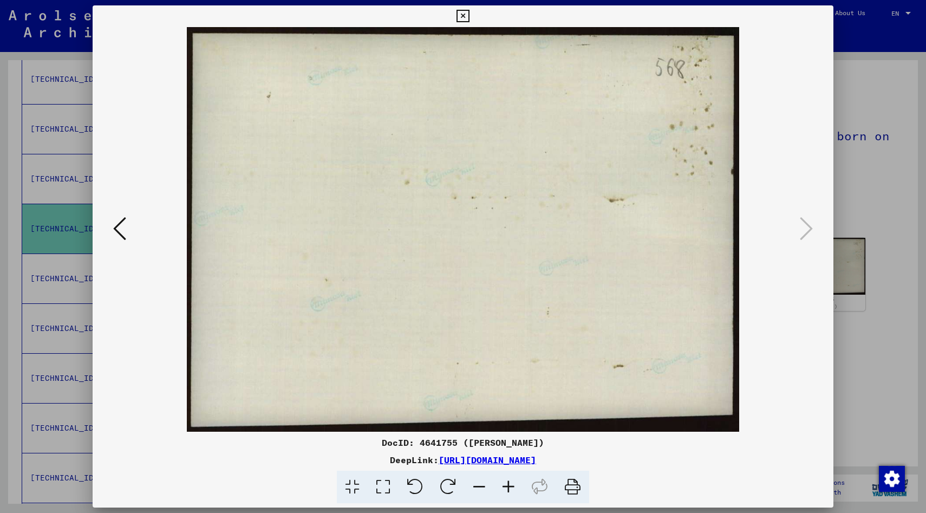
click at [465, 15] on icon at bounding box center [462, 16] width 12 height 13
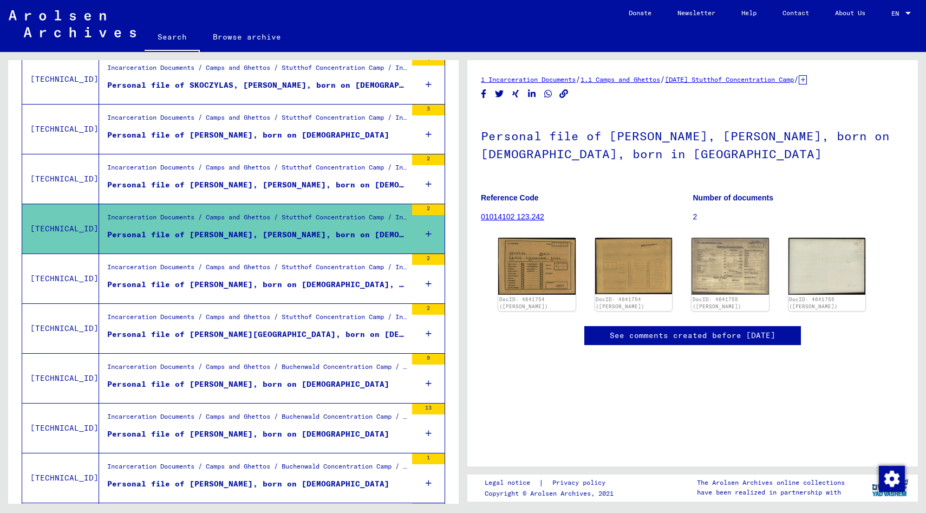
click at [245, 284] on div "Personal file of [PERSON_NAME], born on [DEMOGRAPHIC_DATA], born in [GEOGRAPHIC…" at bounding box center [256, 284] width 299 height 11
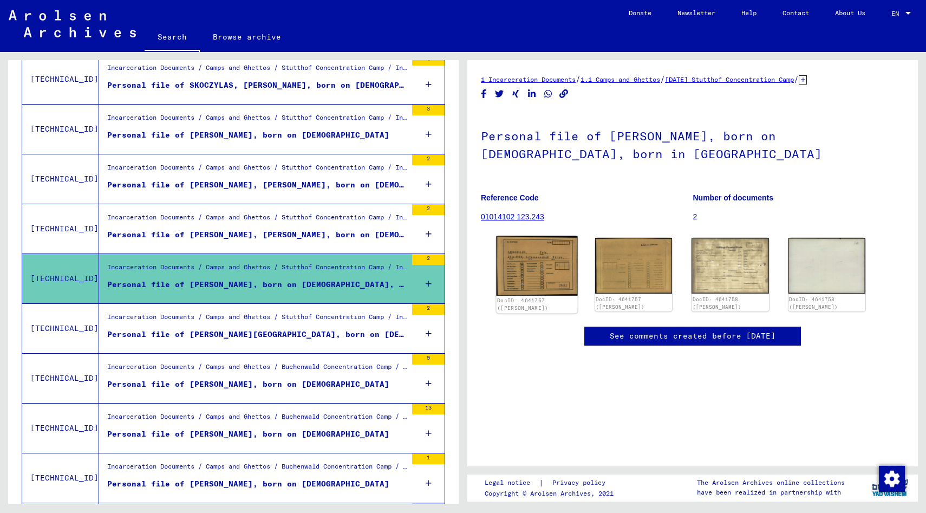
click at [532, 265] on img at bounding box center [536, 266] width 81 height 60
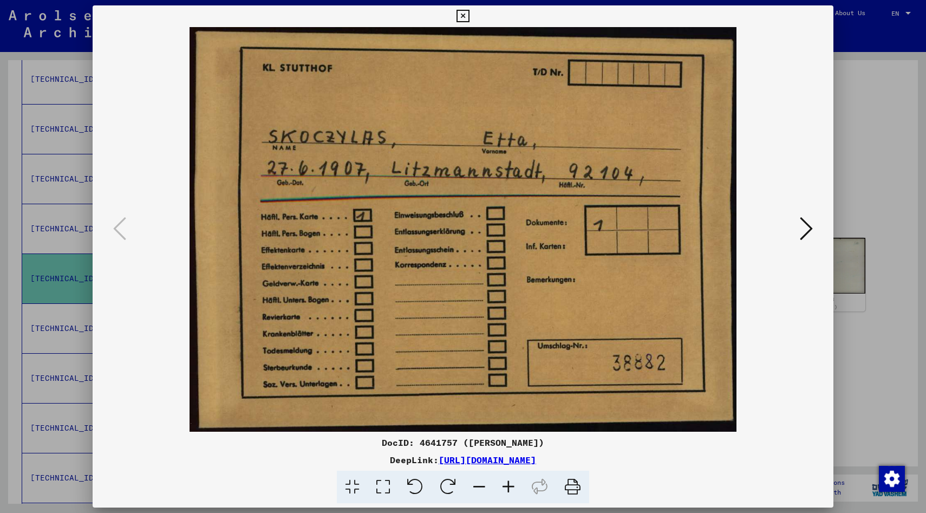
click at [812, 231] on icon at bounding box center [806, 228] width 13 height 26
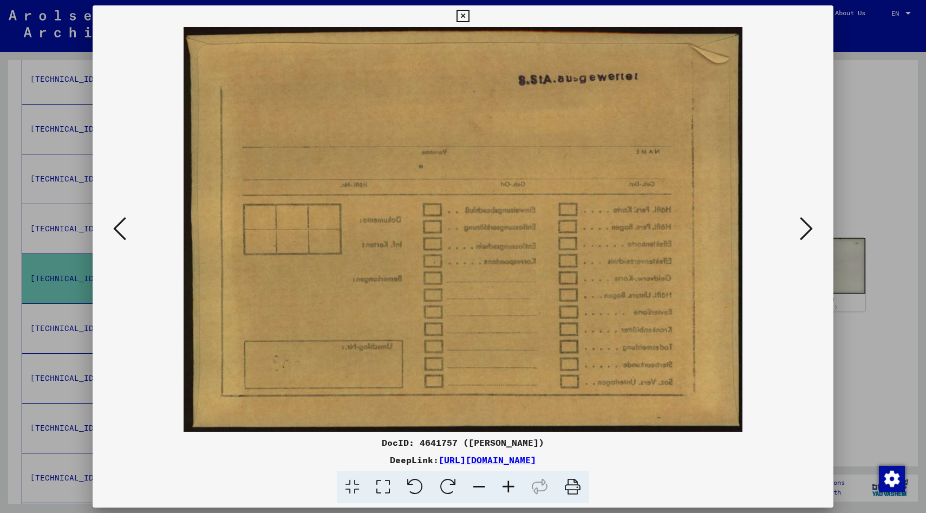
click at [811, 231] on icon at bounding box center [806, 228] width 13 height 26
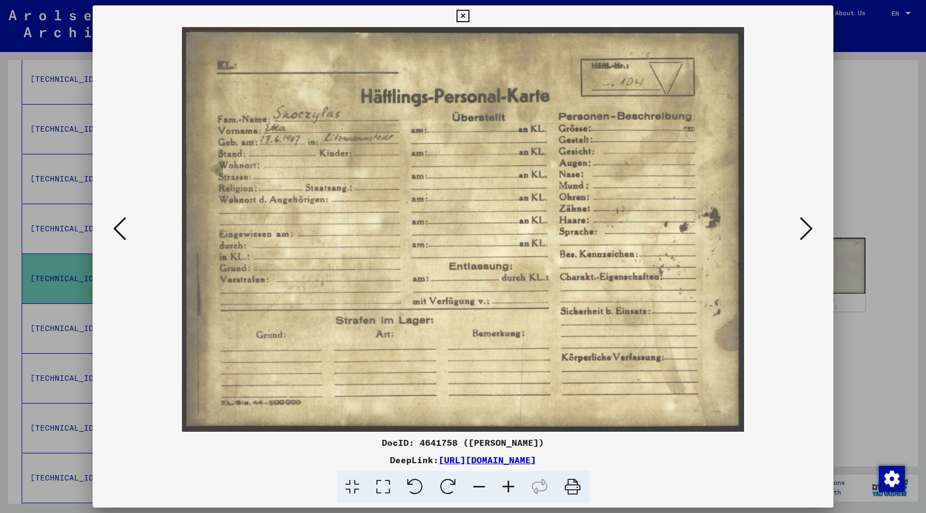
click at [811, 231] on icon at bounding box center [806, 228] width 13 height 26
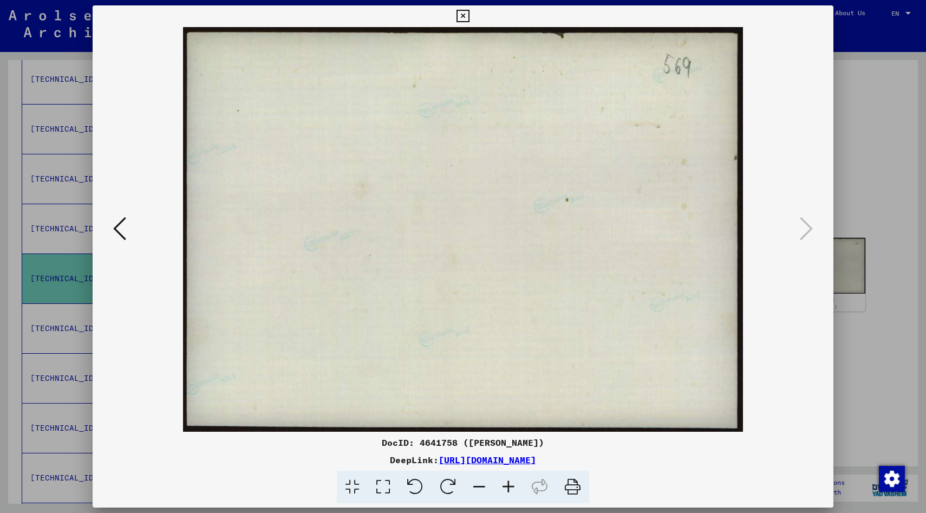
click at [464, 14] on icon at bounding box center [462, 16] width 12 height 13
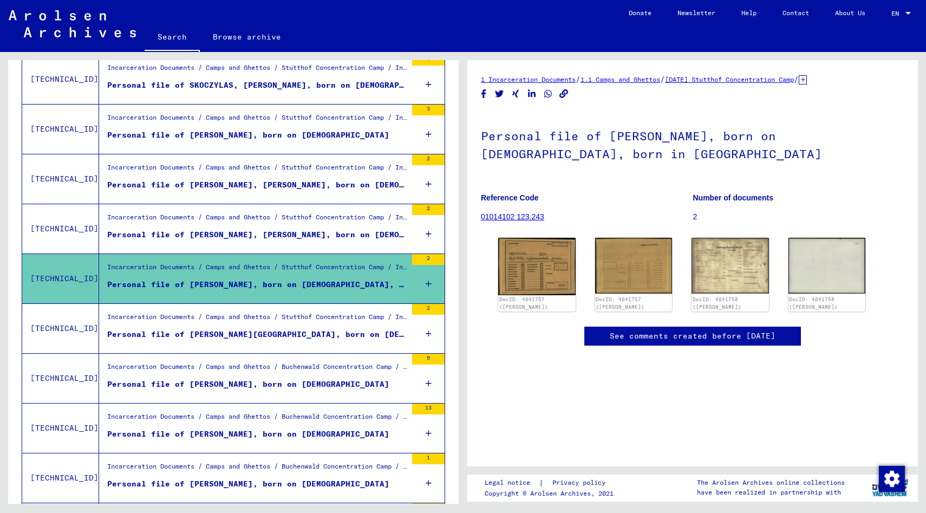
click at [225, 333] on div "Personal file of [PERSON_NAME][GEOGRAPHIC_DATA], born on [DEMOGRAPHIC_DATA], bo…" at bounding box center [256, 334] width 299 height 11
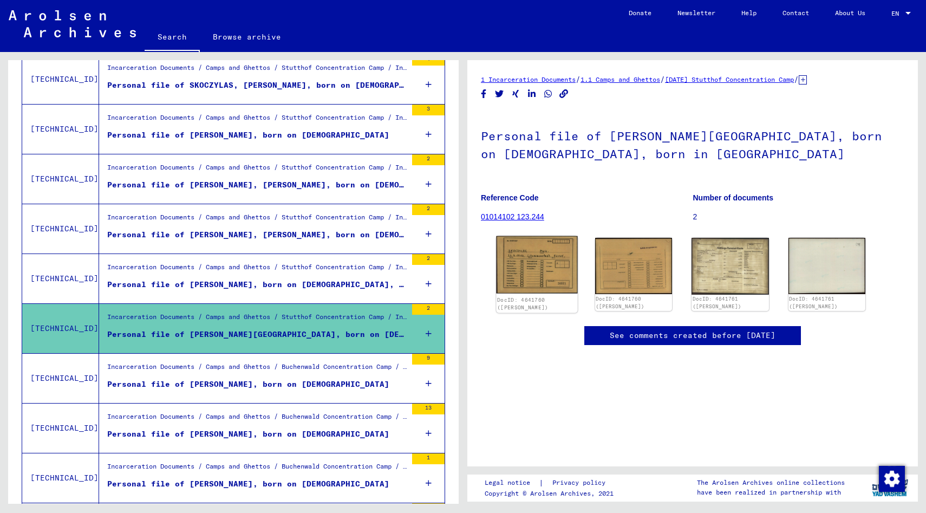
click at [536, 271] on img at bounding box center [536, 264] width 81 height 57
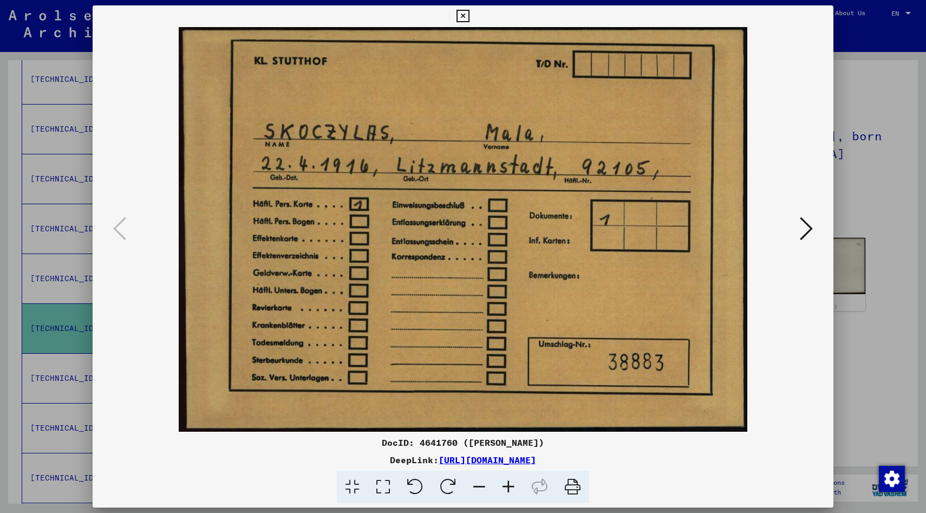
click at [807, 227] on icon at bounding box center [806, 228] width 13 height 26
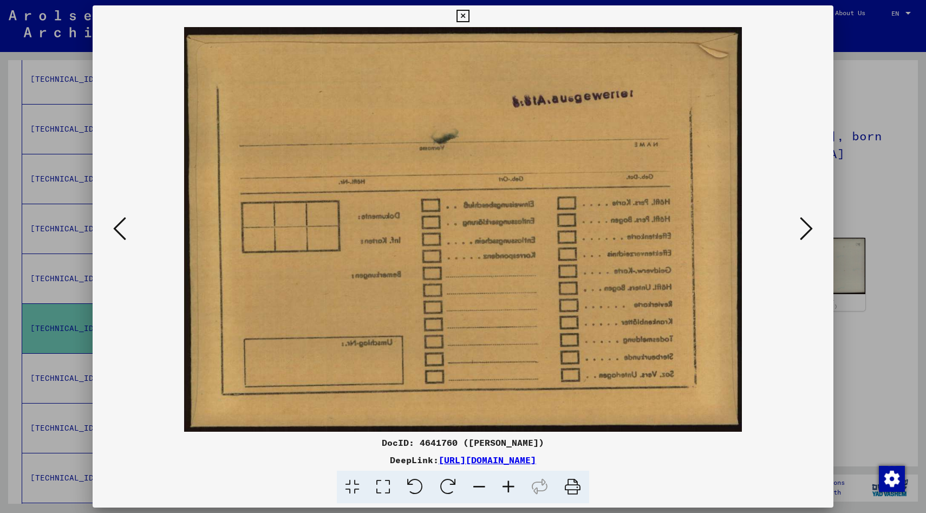
click at [807, 227] on icon at bounding box center [806, 228] width 13 height 26
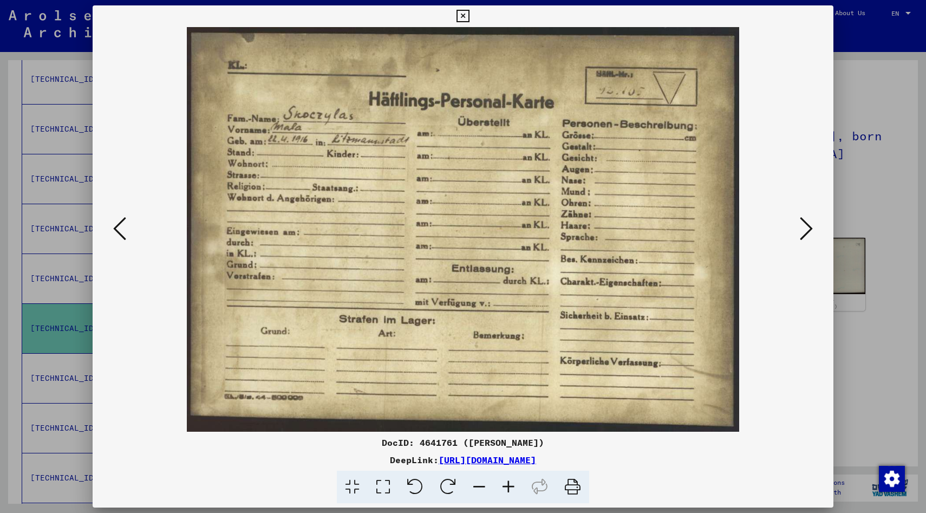
click at [807, 227] on icon at bounding box center [806, 228] width 13 height 26
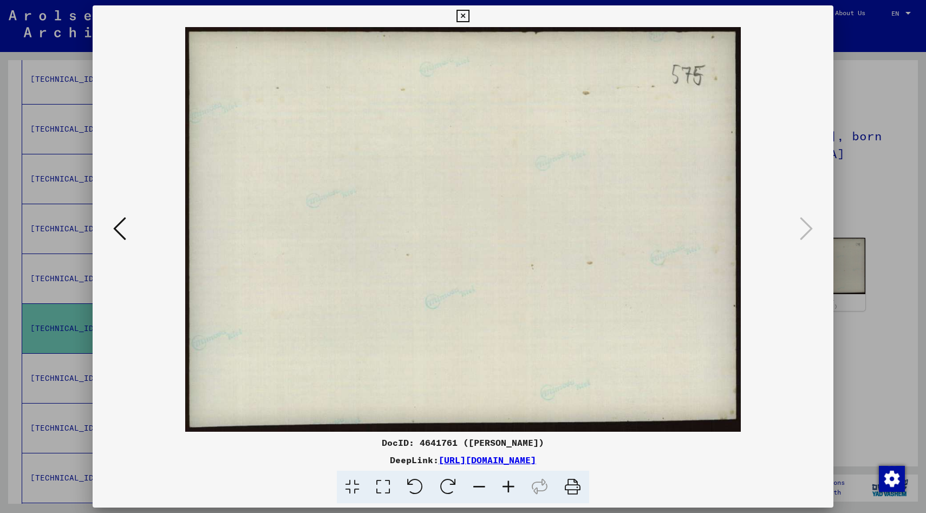
click at [462, 10] on icon at bounding box center [462, 16] width 12 height 13
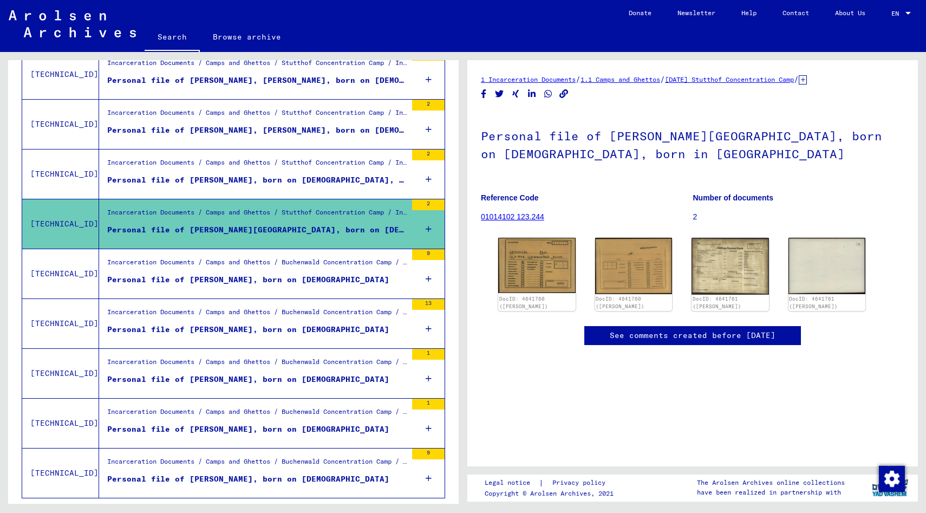
scroll to position [1075, 0]
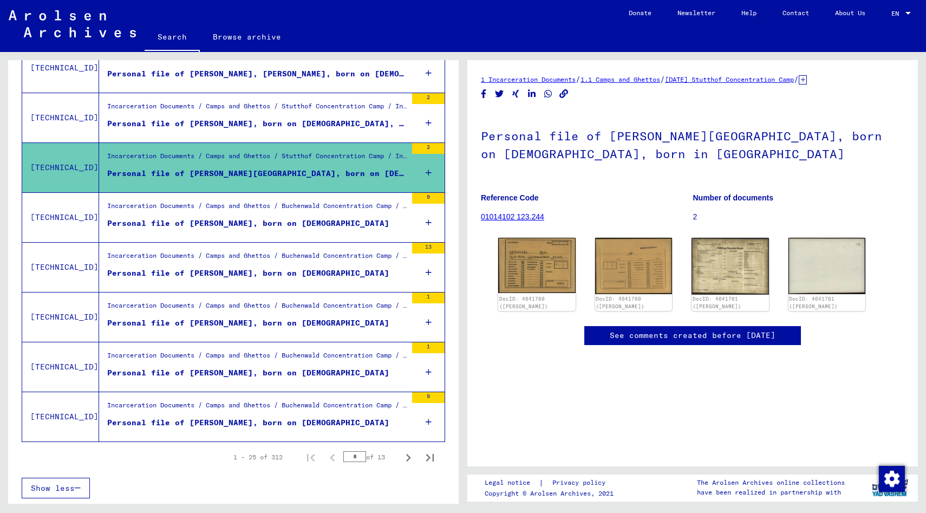
click at [263, 227] on div "Personal file of [PERSON_NAME], born on [DEMOGRAPHIC_DATA]" at bounding box center [248, 223] width 282 height 11
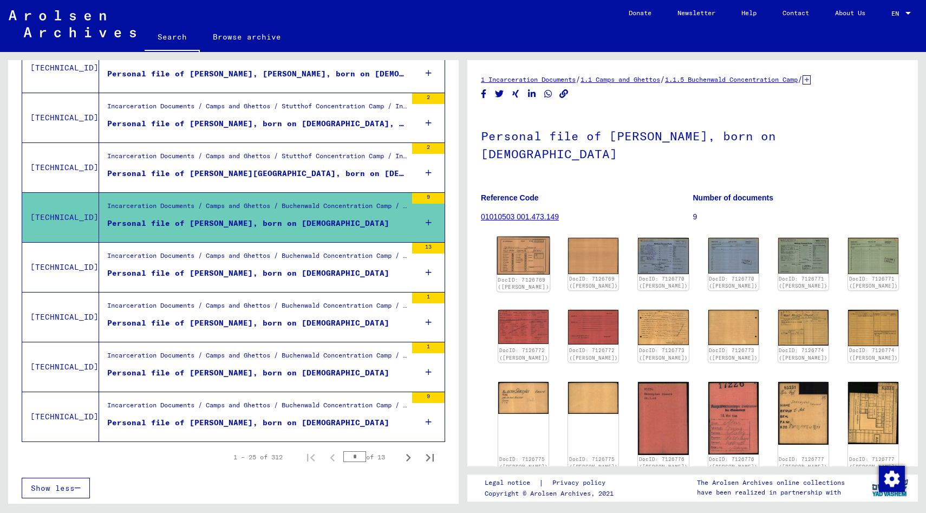
click at [515, 237] on img at bounding box center [523, 256] width 53 height 38
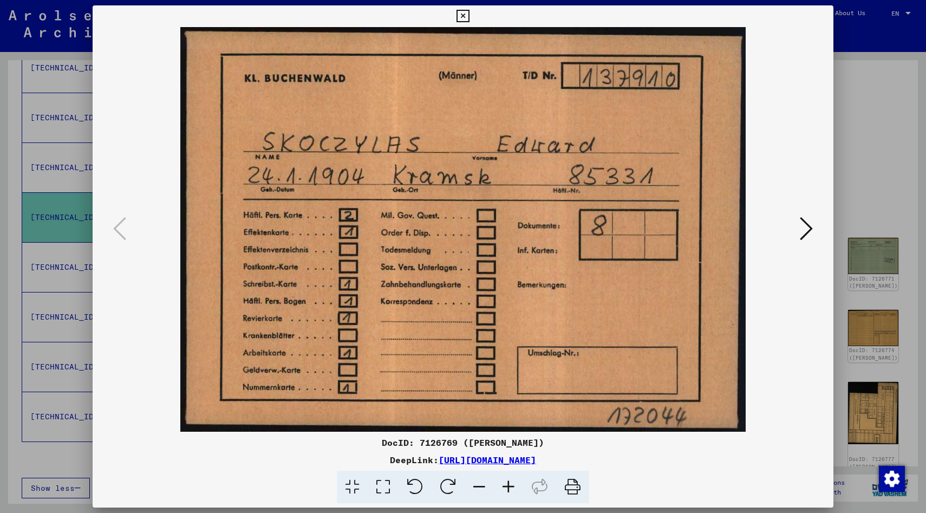
click at [807, 226] on icon at bounding box center [806, 228] width 13 height 26
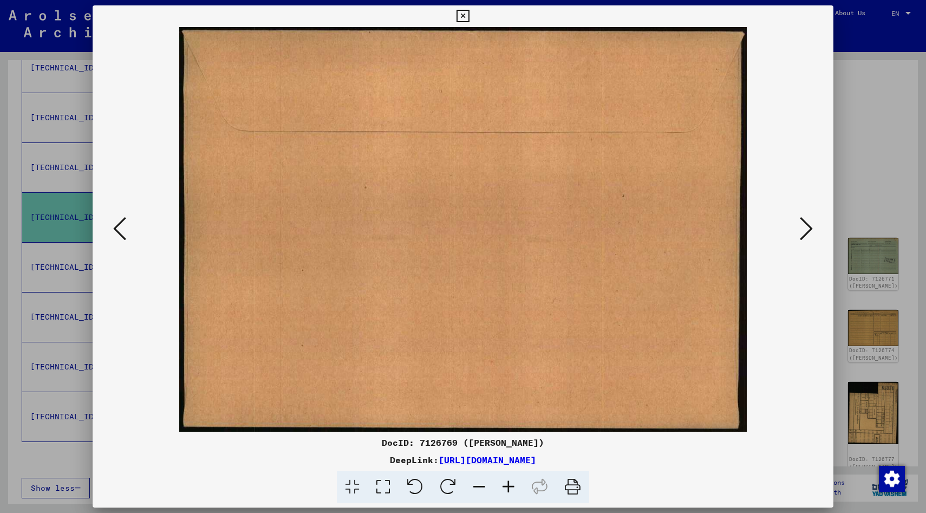
click at [807, 226] on icon at bounding box center [806, 228] width 13 height 26
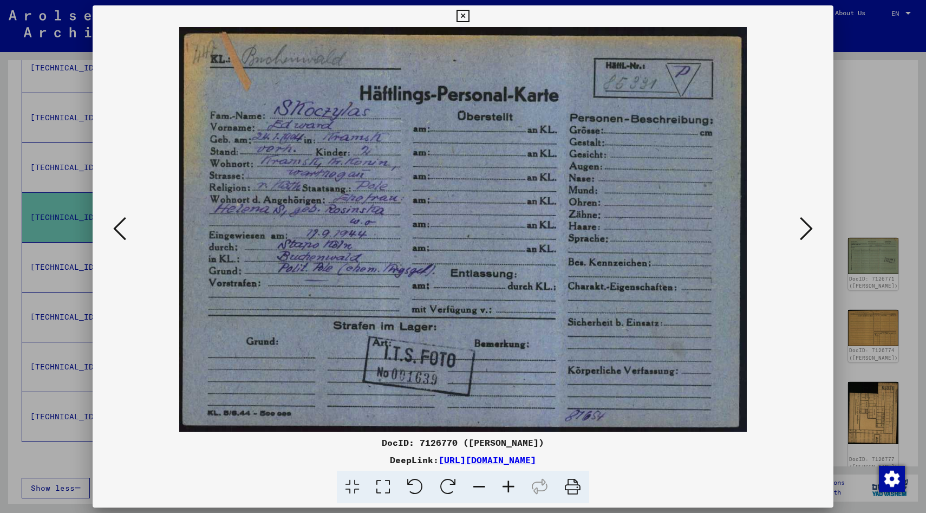
click at [807, 226] on icon at bounding box center [806, 228] width 13 height 26
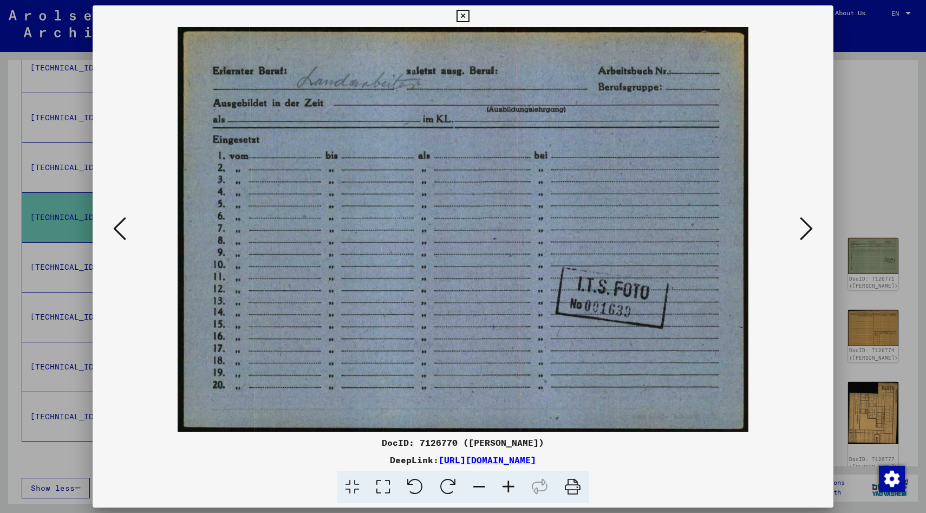
click at [807, 226] on icon at bounding box center [806, 228] width 13 height 26
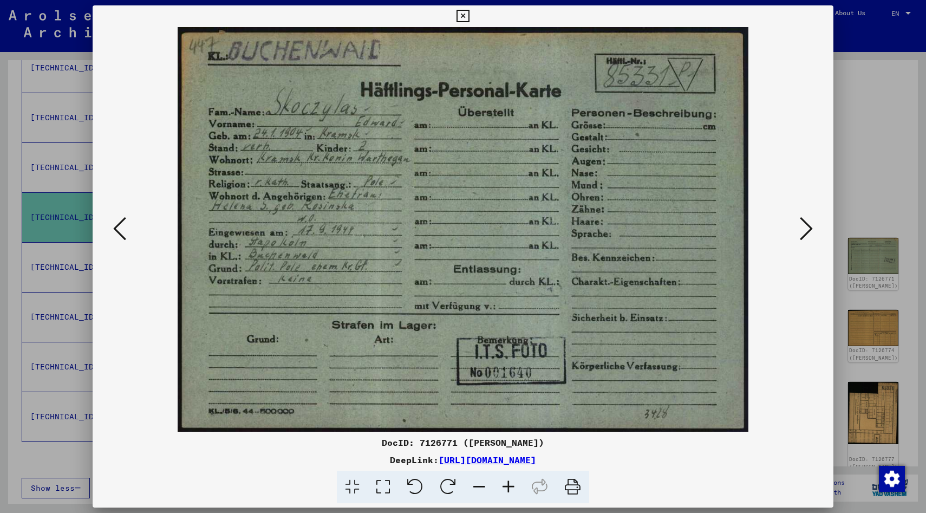
click at [807, 226] on icon at bounding box center [806, 228] width 13 height 26
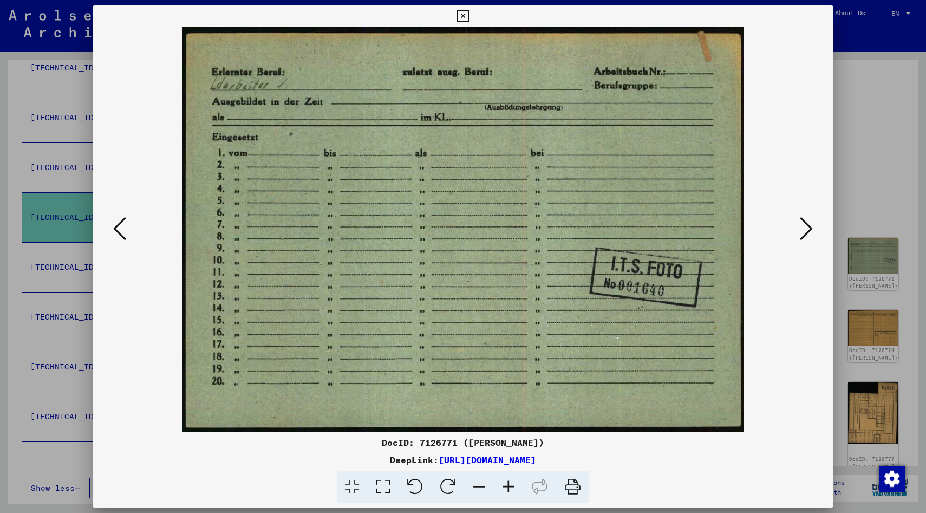
click at [807, 226] on icon at bounding box center [806, 228] width 13 height 26
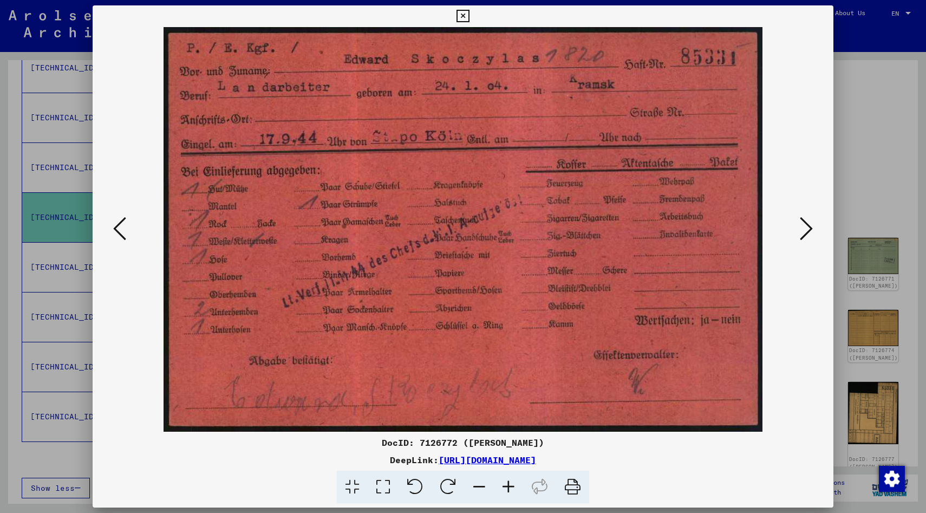
click at [807, 227] on icon at bounding box center [806, 228] width 13 height 26
